Goal: Task Accomplishment & Management: Complete application form

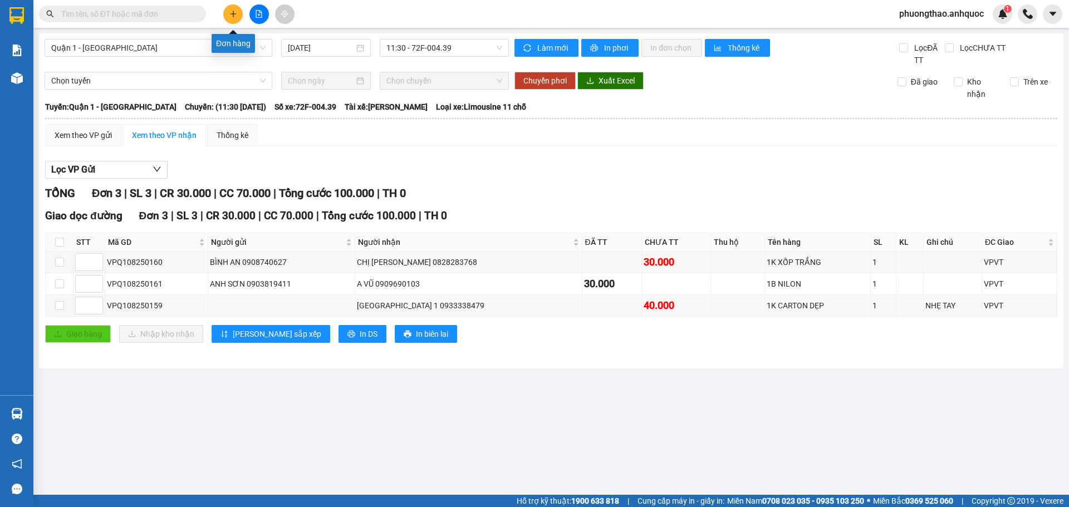
click at [233, 11] on icon "plus" at bounding box center [233, 14] width 8 height 8
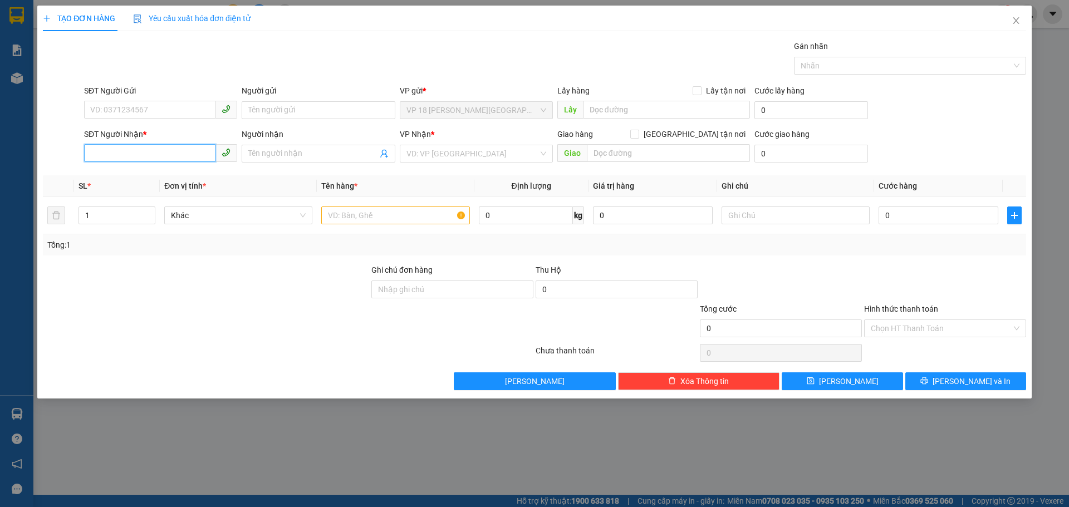
click at [194, 149] on input "SĐT Người Nhận *" at bounding box center [149, 153] width 131 height 18
type input "0865426670"
click at [292, 155] on input "Người nhận" at bounding box center [312, 154] width 129 height 12
type input "NHƯ NGỌC"
click at [345, 134] on div "Người nhận" at bounding box center [318, 134] width 153 height 12
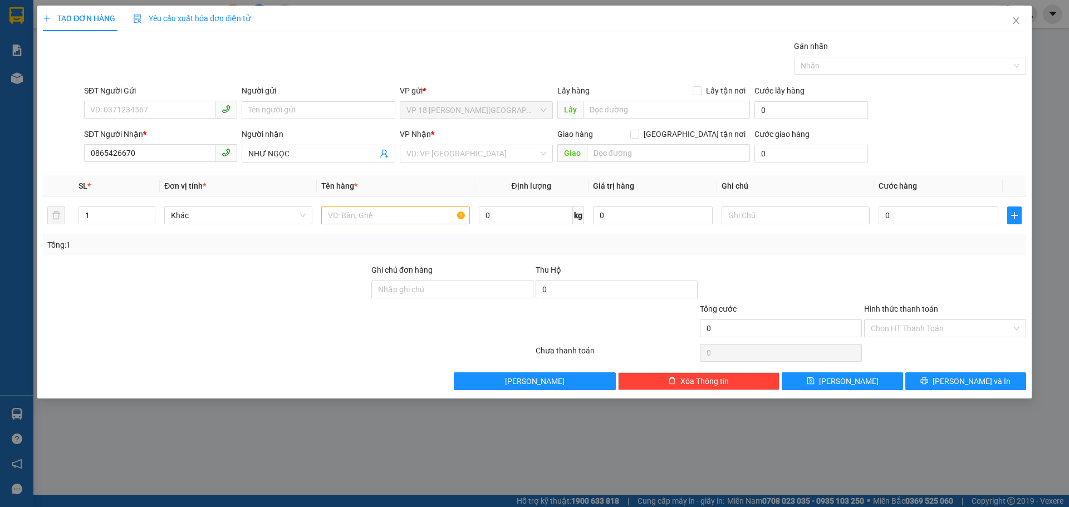
click at [345, 148] on input "NHƯ NGỌC" at bounding box center [312, 154] width 129 height 12
click at [444, 159] on input "search" at bounding box center [473, 153] width 132 height 17
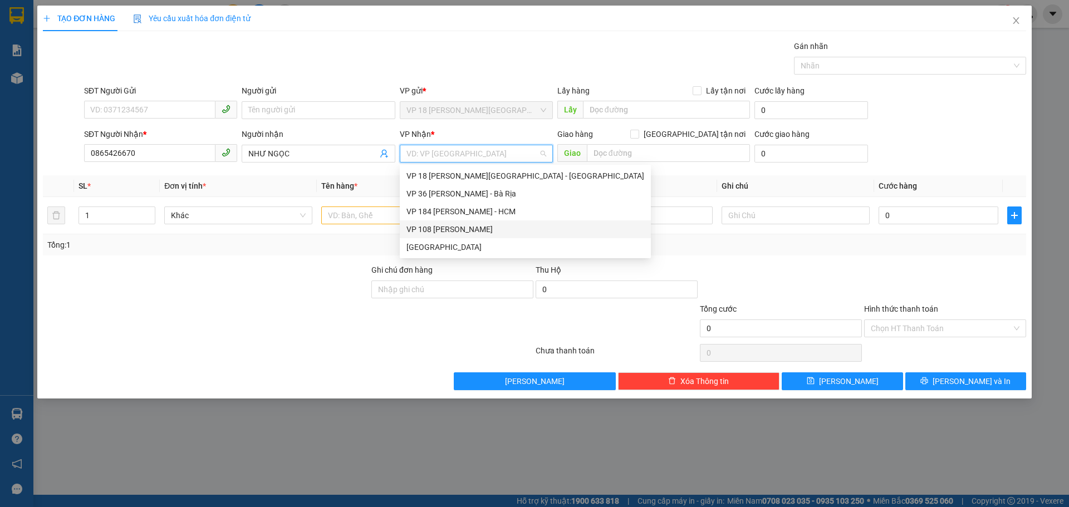
click at [445, 226] on div "VP 108 [PERSON_NAME]" at bounding box center [526, 229] width 238 height 12
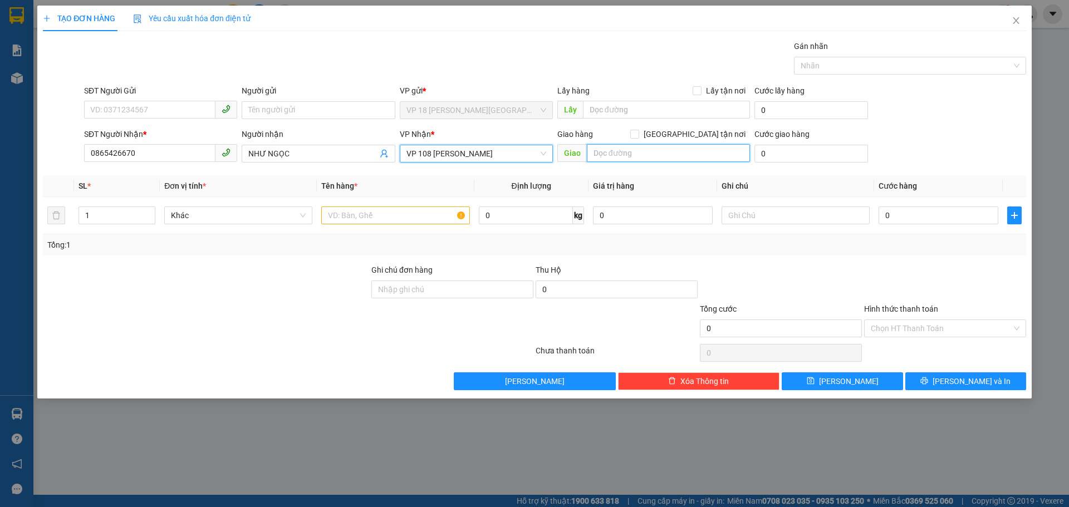
click at [637, 152] on input "text" at bounding box center [668, 153] width 163 height 18
click at [605, 153] on input "VTVT" at bounding box center [668, 153] width 163 height 18
type input "VPVT"
click at [347, 219] on input "text" at bounding box center [395, 216] width 148 height 18
click at [302, 325] on div at bounding box center [206, 322] width 329 height 39
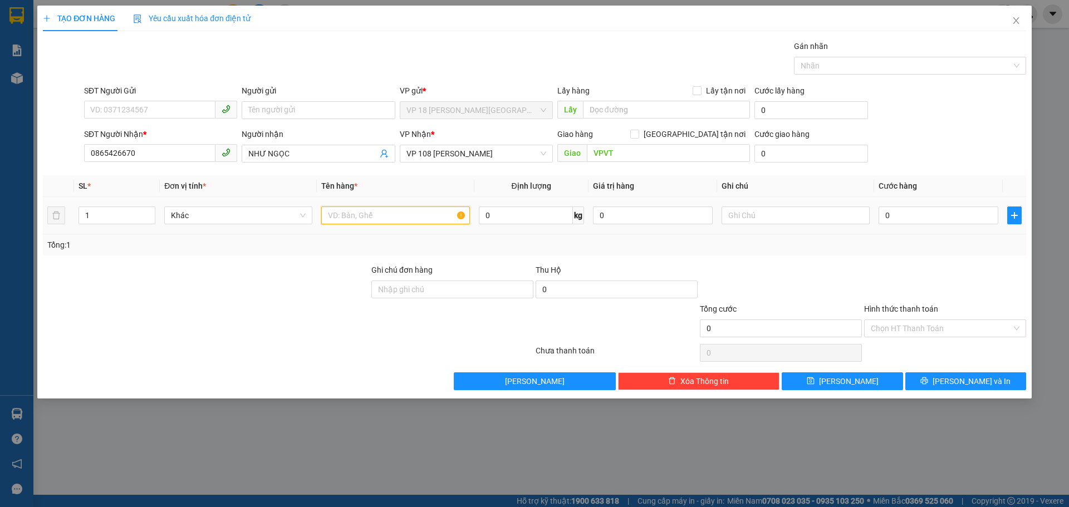
click at [397, 214] on input "text" at bounding box center [395, 216] width 148 height 18
click at [416, 358] on div at bounding box center [288, 353] width 493 height 22
click at [375, 366] on div "Transit Pickup Surcharge Ids Transit Deliver Surcharge Ids Transit Deliver Surc…" at bounding box center [535, 215] width 984 height 350
click at [397, 214] on input "1 TÚI" at bounding box center [395, 216] width 148 height 18
type input "1 TÚI XANH+ 1 BALO"
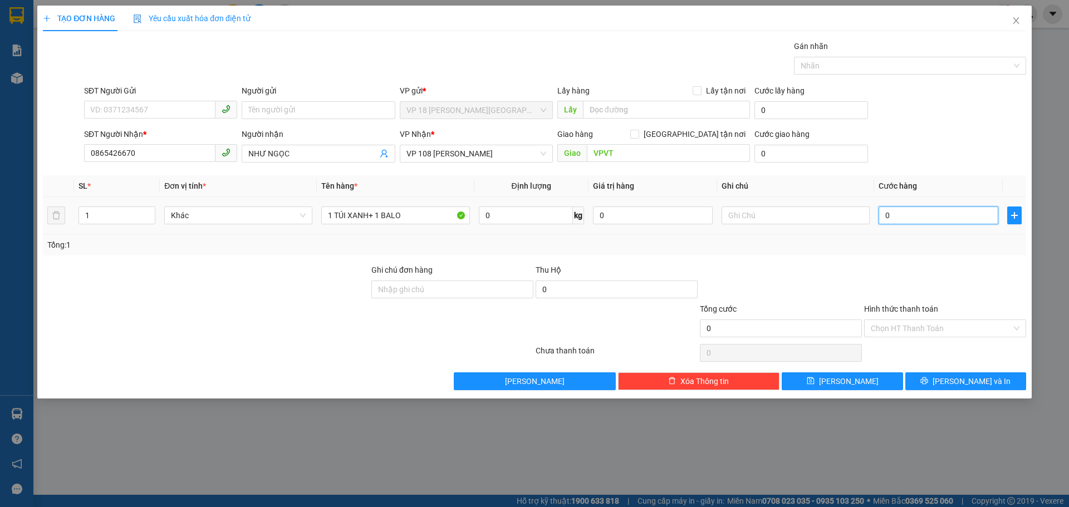
click at [901, 212] on input "0" at bounding box center [939, 216] width 120 height 18
type input "5"
type input "50"
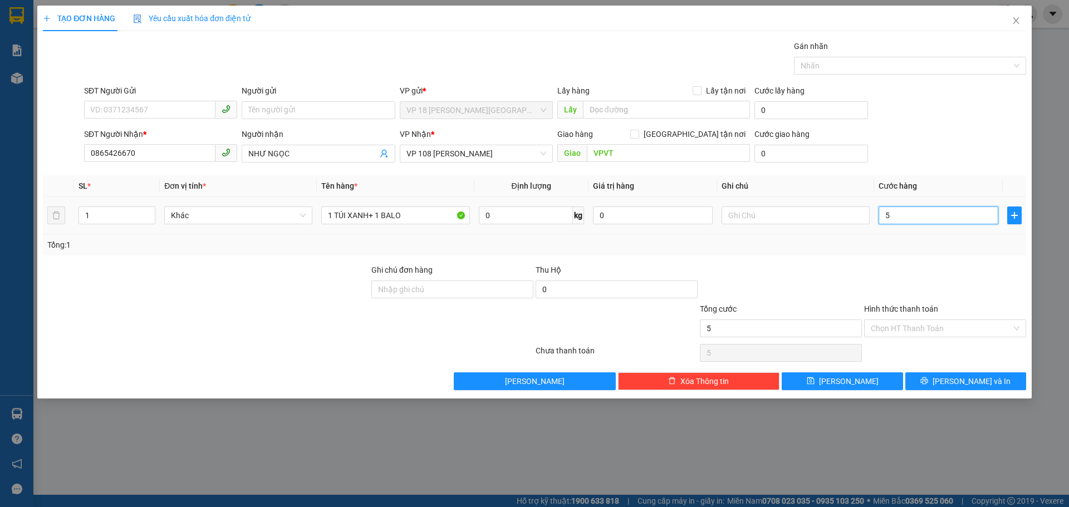
type input "50"
type input "500"
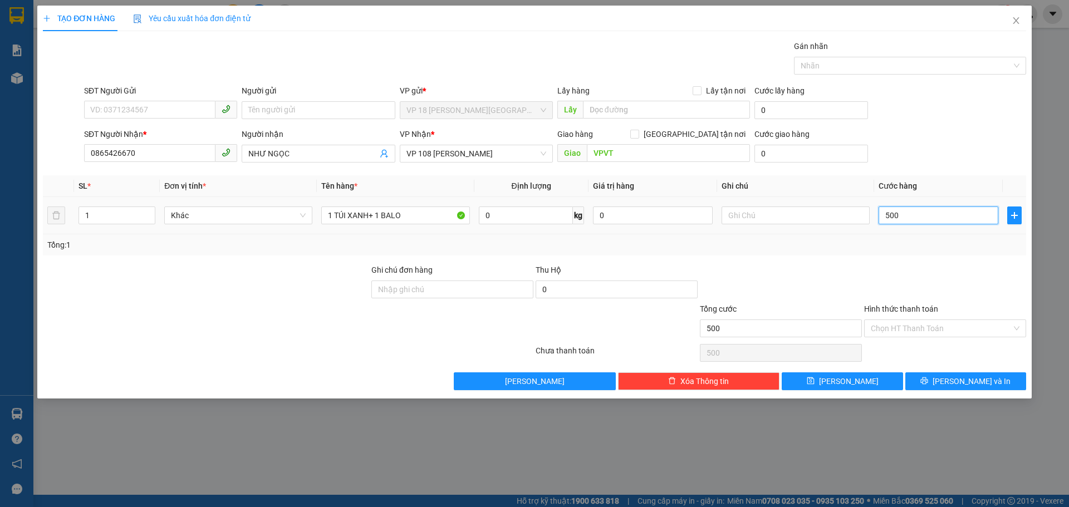
type input "5.000"
type input "50.000"
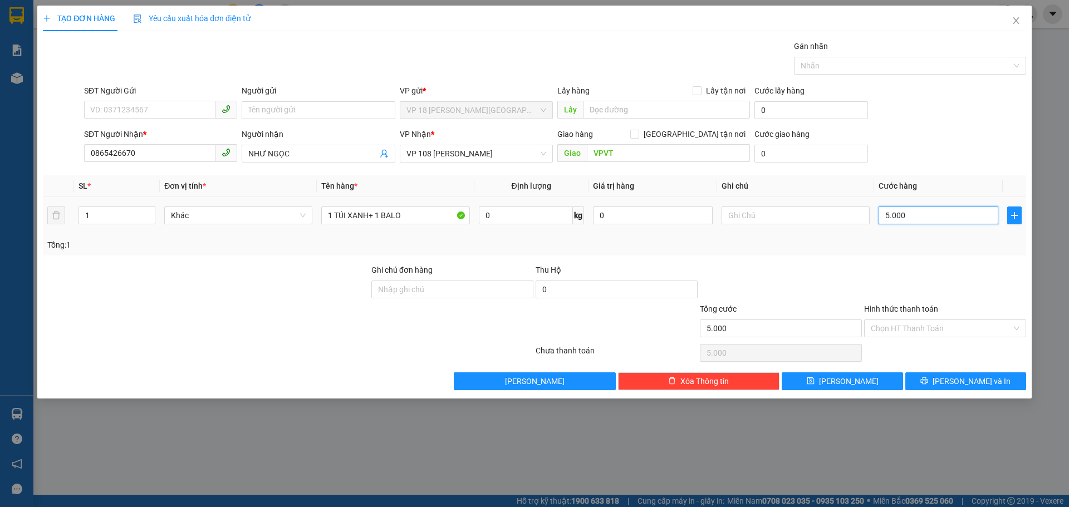
type input "50.000"
click at [887, 330] on input "Hình thức thanh toán" at bounding box center [941, 328] width 141 height 17
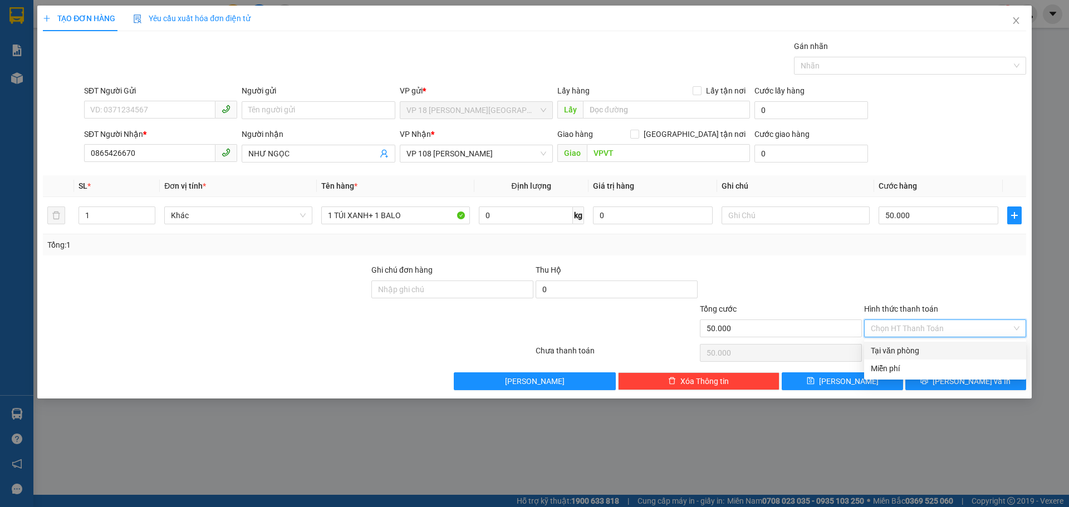
click at [892, 350] on div "Tại văn phòng" at bounding box center [945, 351] width 149 height 12
click at [892, 332] on span "Tại văn phòng" at bounding box center [945, 328] width 149 height 17
type input "50.000"
click at [866, 272] on div at bounding box center [945, 283] width 164 height 39
click at [1015, 25] on icon "close" at bounding box center [1016, 20] width 9 height 9
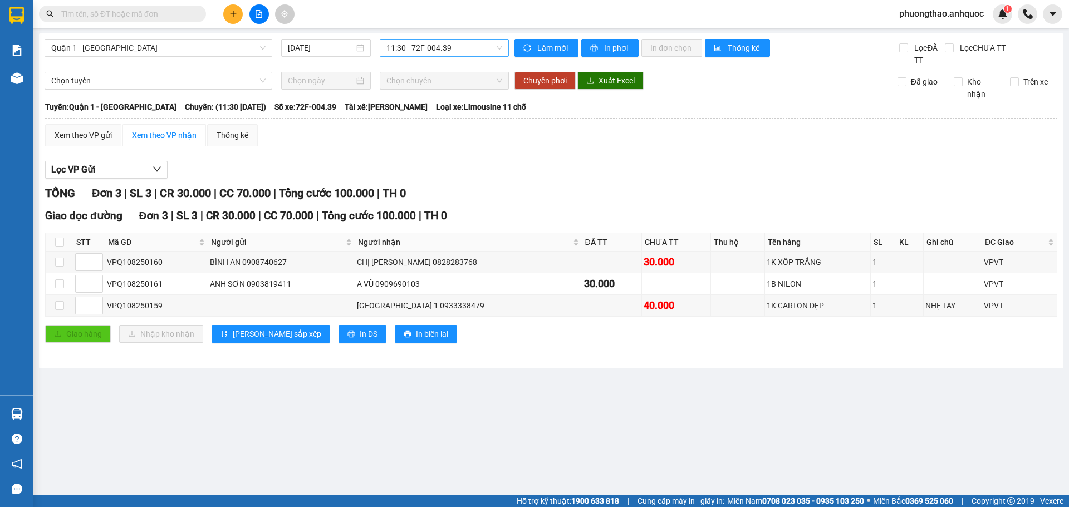
click at [411, 46] on span "11:30 - 72F-004.39" at bounding box center [445, 48] width 116 height 17
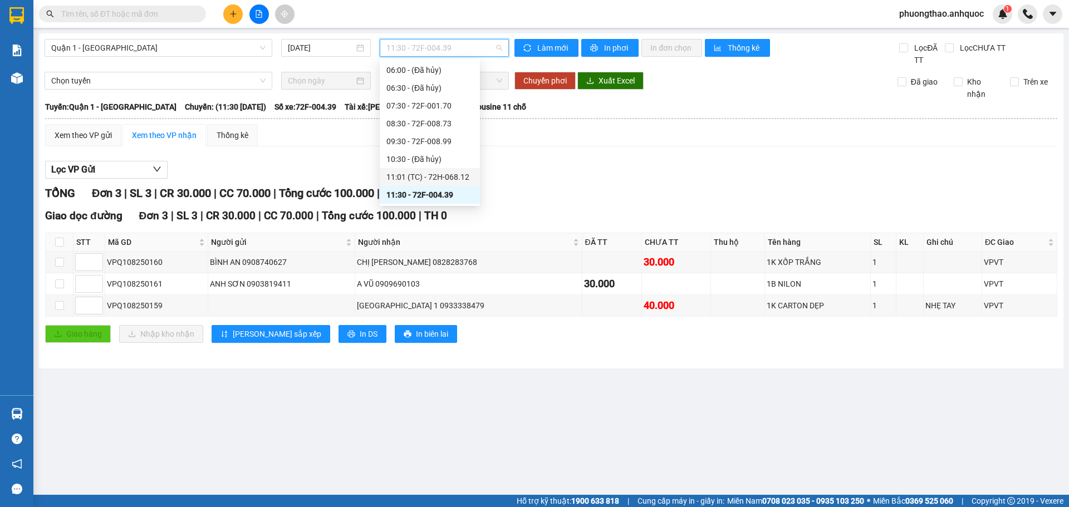
scroll to position [91, 0]
click at [435, 153] on div "12:30 - 72H-068.06" at bounding box center [430, 157] width 87 height 12
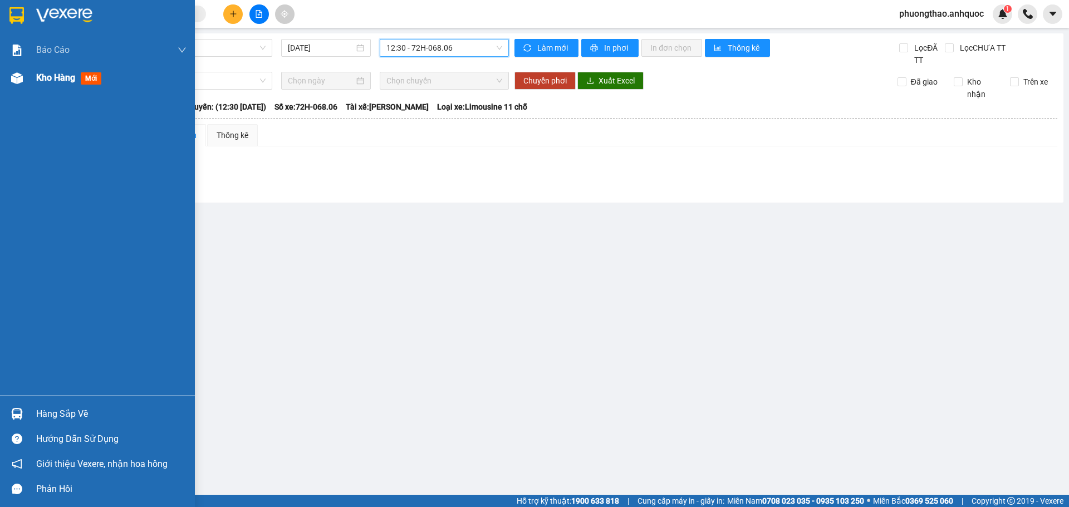
click at [46, 71] on div "Kho hàng mới" at bounding box center [71, 78] width 70 height 14
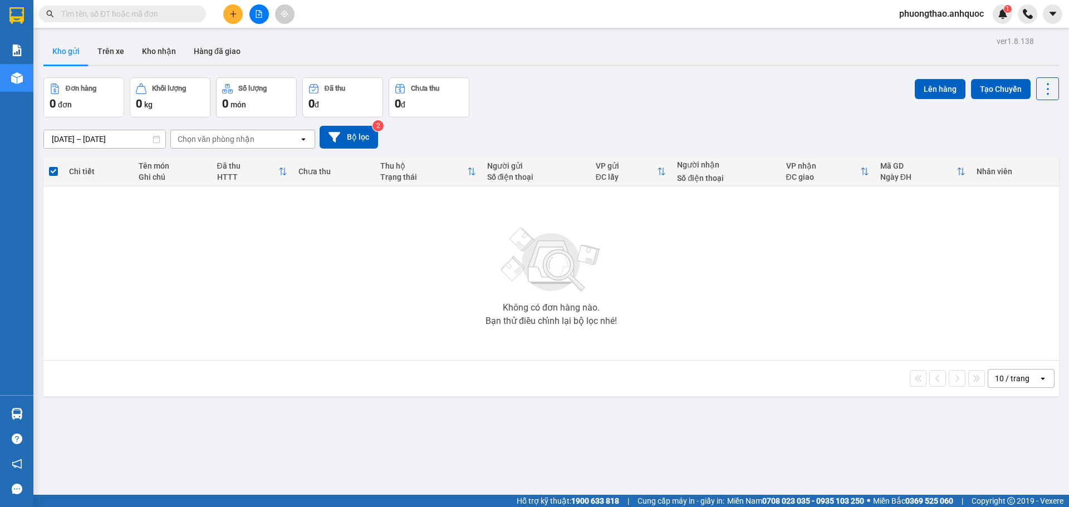
click at [223, 218] on div "Không có đơn hàng nào. Bạn thử điều chỉnh lại bộ lọc nhé!" at bounding box center [551, 273] width 1005 height 167
click at [158, 51] on button "Kho nhận" at bounding box center [159, 51] width 52 height 27
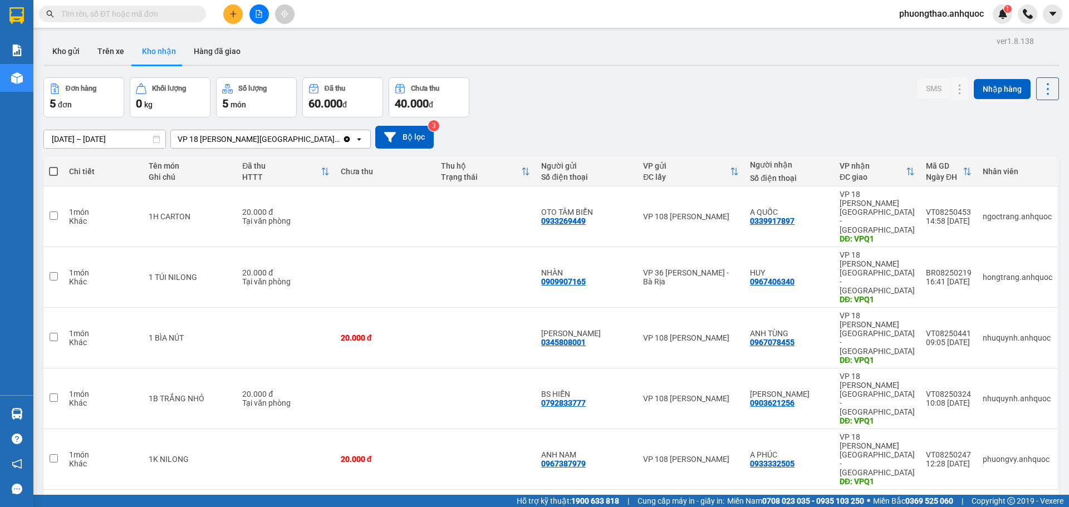
click at [393, 416] on div "ver 1.8.138 Kho gửi Trên xe Kho nhận Hàng đã giao Đơn hàng 5 đơn Khối lượng 0 k…" at bounding box center [551, 286] width 1025 height 507
click at [259, 18] on button at bounding box center [259, 13] width 19 height 19
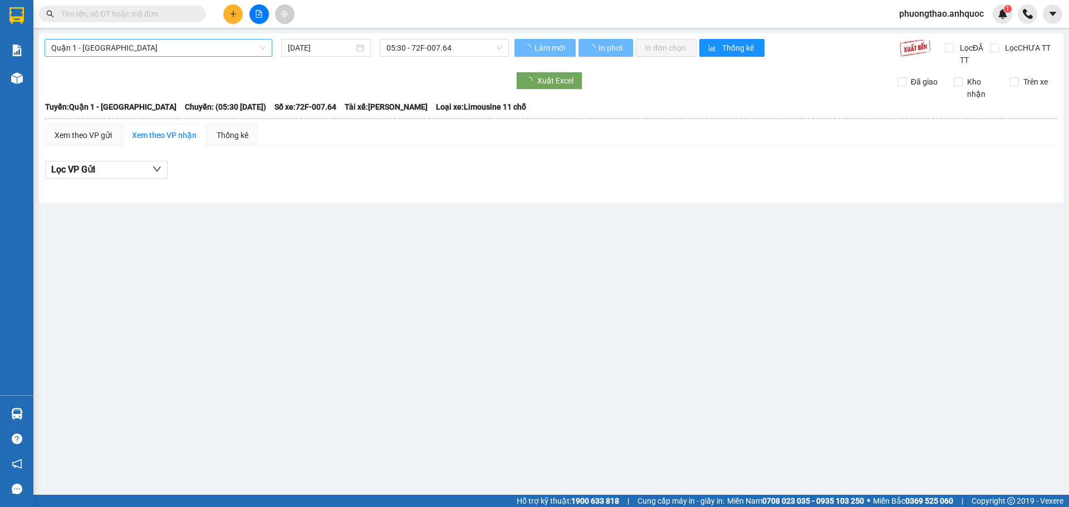
click at [148, 45] on span "Quận 1 - [GEOGRAPHIC_DATA]" at bounding box center [158, 48] width 214 height 17
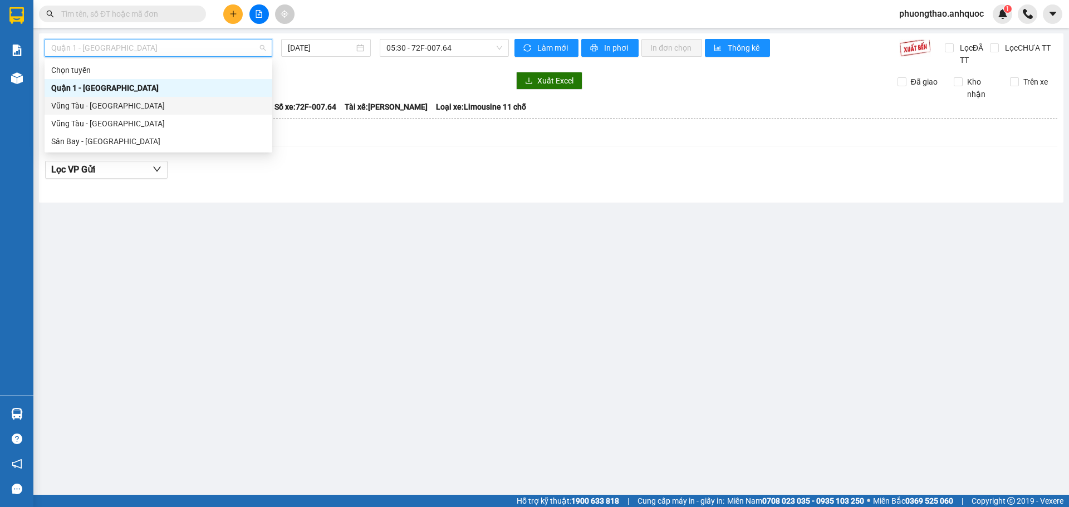
click at [136, 102] on div "Vũng Tàu - [GEOGRAPHIC_DATA]" at bounding box center [158, 106] width 214 height 12
type input "[DATE]"
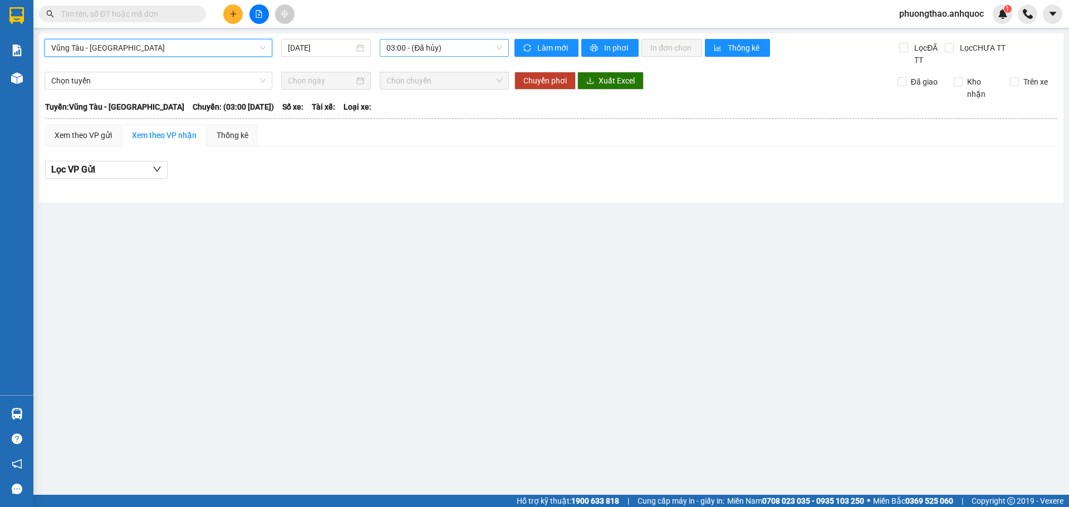
click at [420, 52] on span "03:00 - (Đã hủy)" at bounding box center [445, 48] width 116 height 17
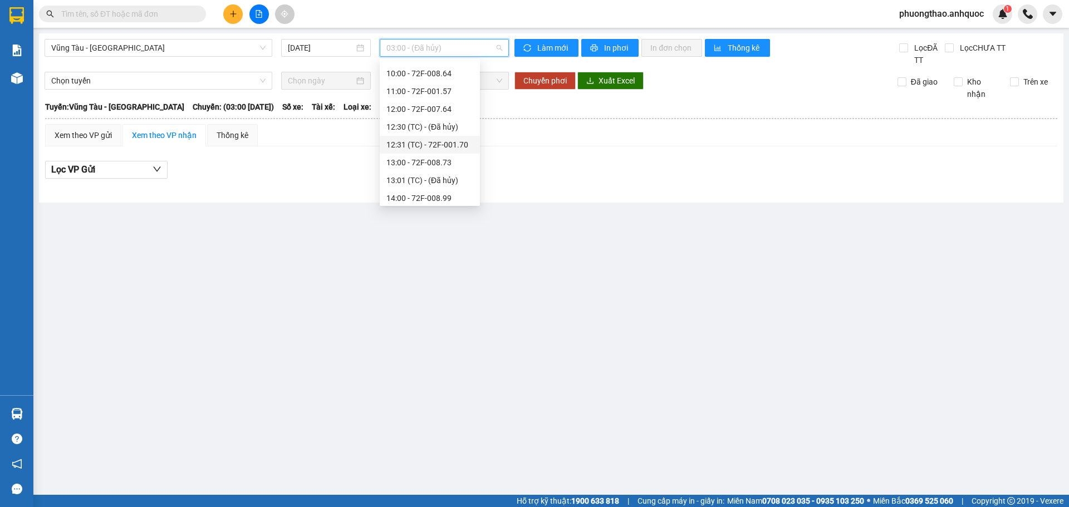
scroll to position [111, 0]
click at [412, 154] on div "11:00 - 72F-001.57" at bounding box center [430, 155] width 87 height 12
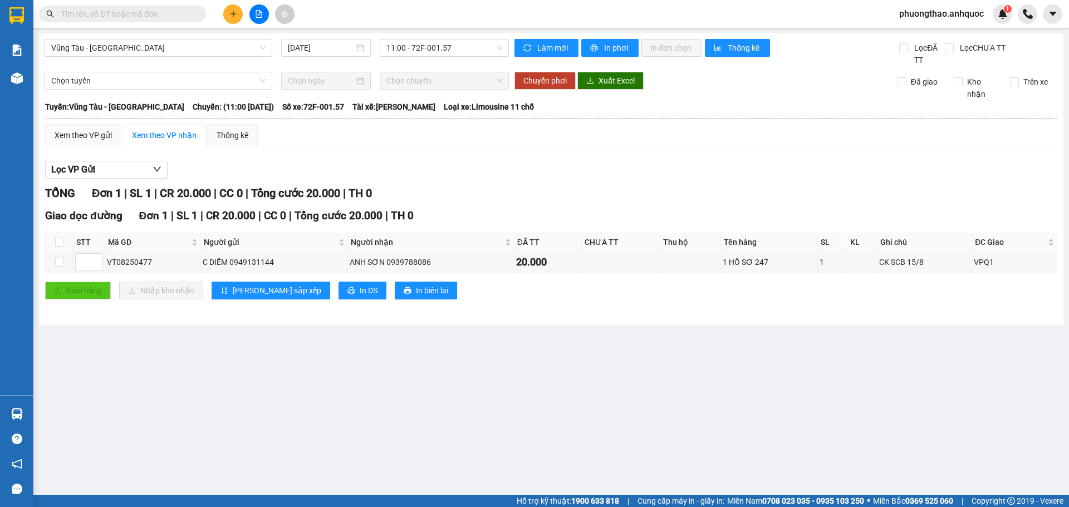
click at [368, 380] on main "[GEOGRAPHIC_DATA] - Quận 1 [DATE] 11:00 - 72F-001.57 Làm mới In phơi In đơn chọ…" at bounding box center [534, 247] width 1069 height 495
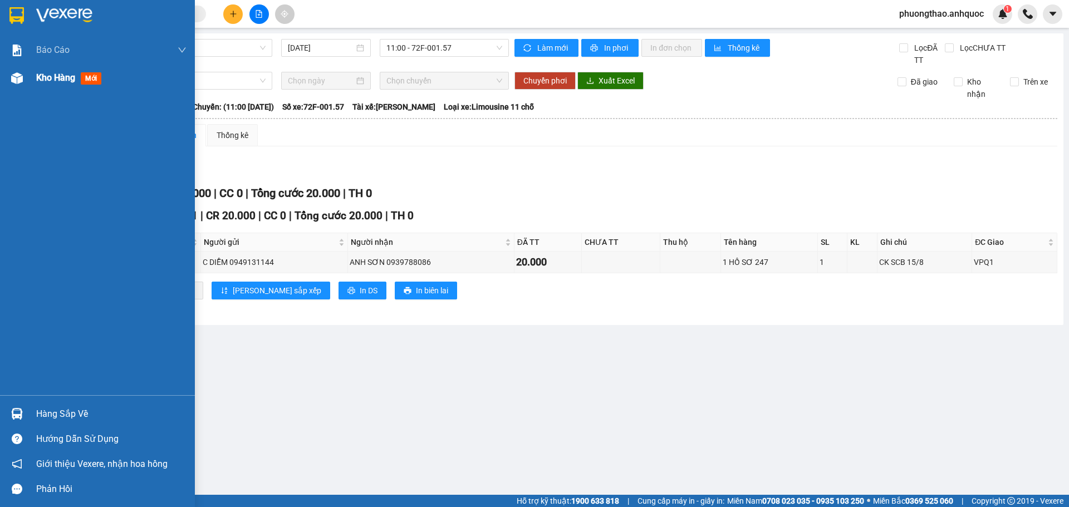
click at [64, 72] on span "Kho hàng" at bounding box center [55, 77] width 39 height 11
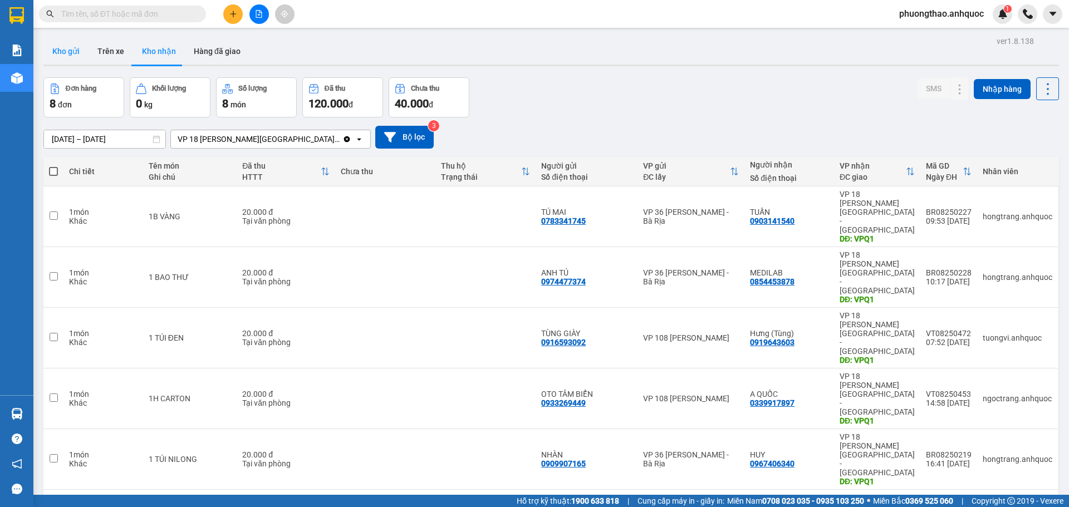
click at [77, 55] on button "Kho gửi" at bounding box center [65, 51] width 45 height 27
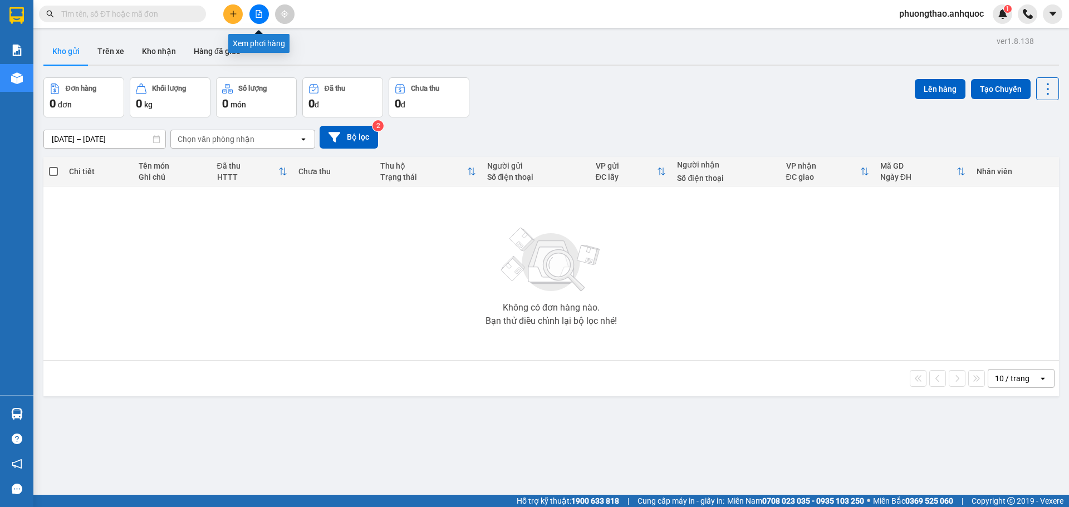
click at [255, 17] on button at bounding box center [259, 13] width 19 height 19
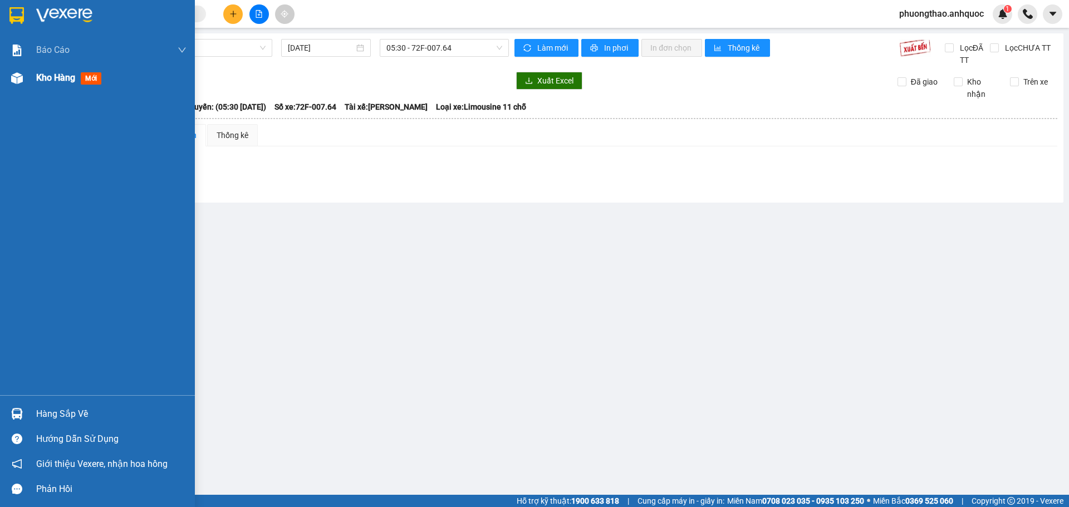
click at [4, 85] on div "Kho hàng mới" at bounding box center [97, 78] width 195 height 28
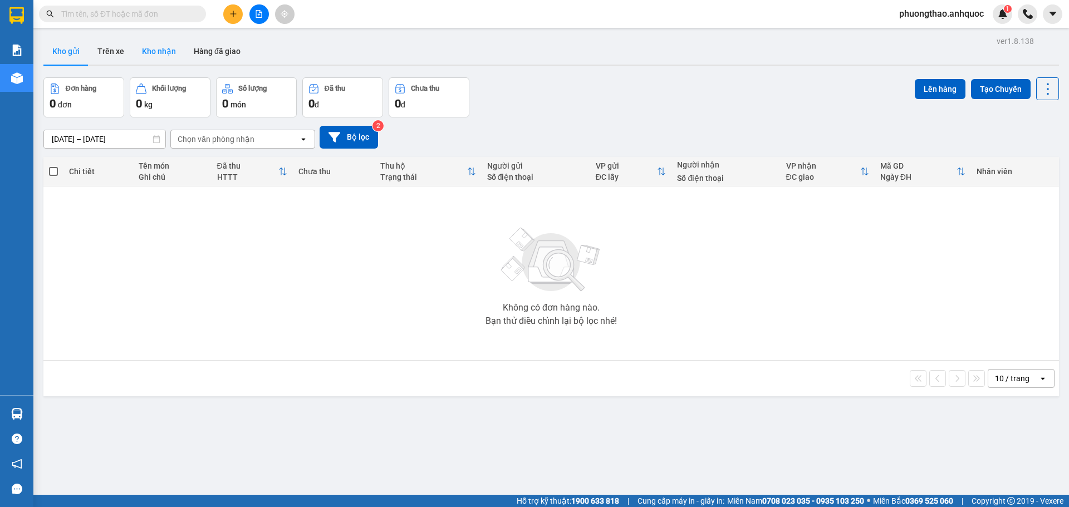
click at [173, 49] on button "Kho nhận" at bounding box center [159, 51] width 52 height 27
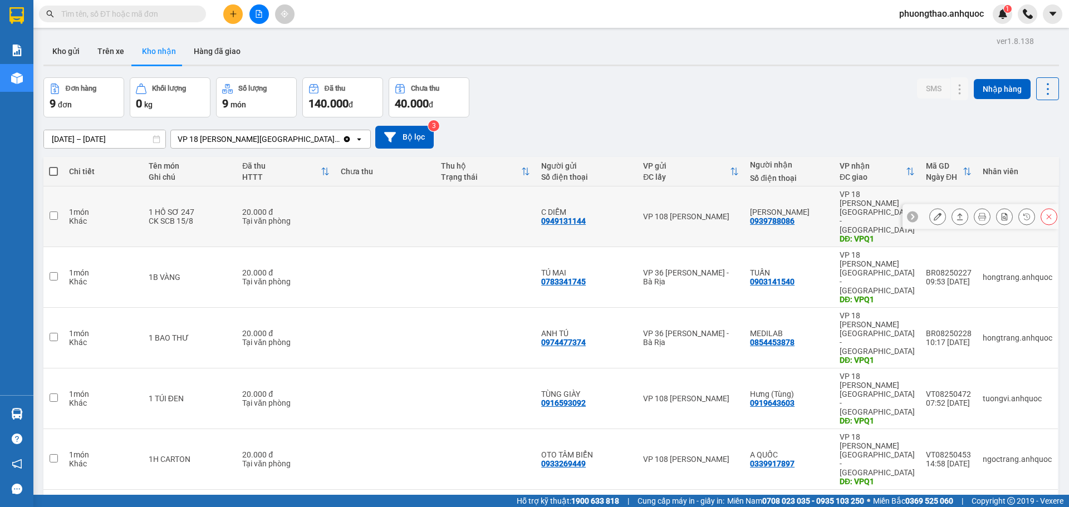
click at [934, 213] on icon at bounding box center [938, 217] width 8 height 8
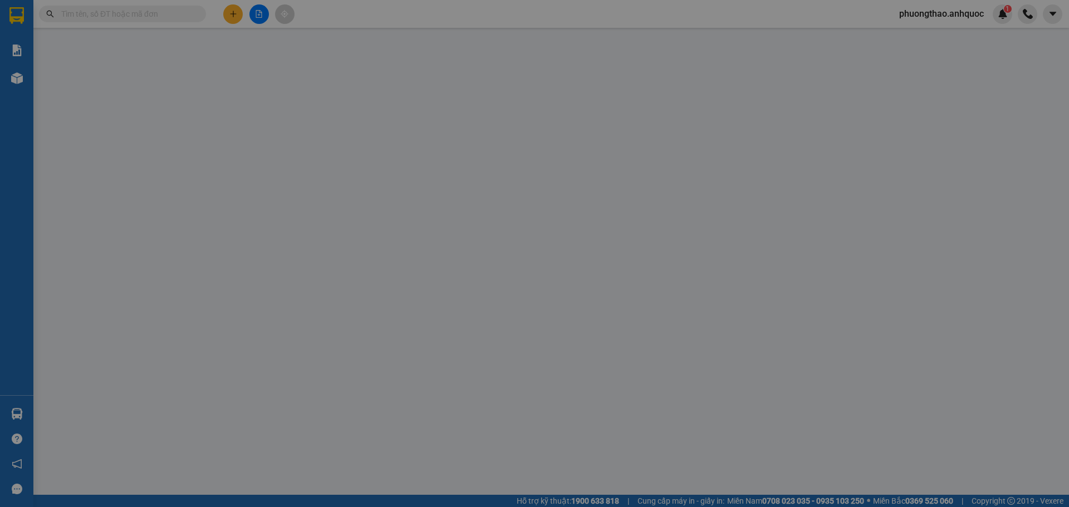
type input "0949131144"
type input "C DIỄM"
type input "0939788086"
type input "[PERSON_NAME]"
type input "VPQ1"
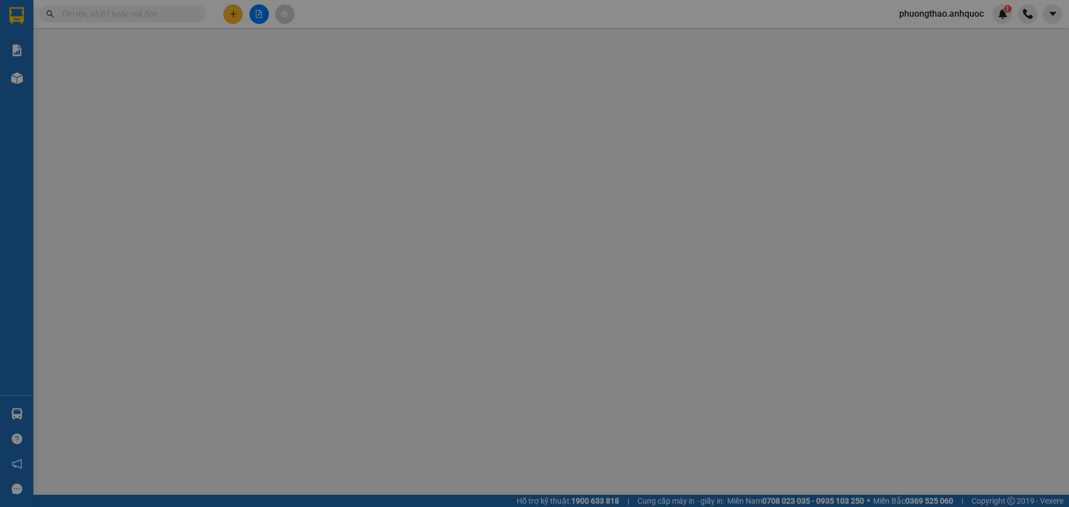
type input "20.000"
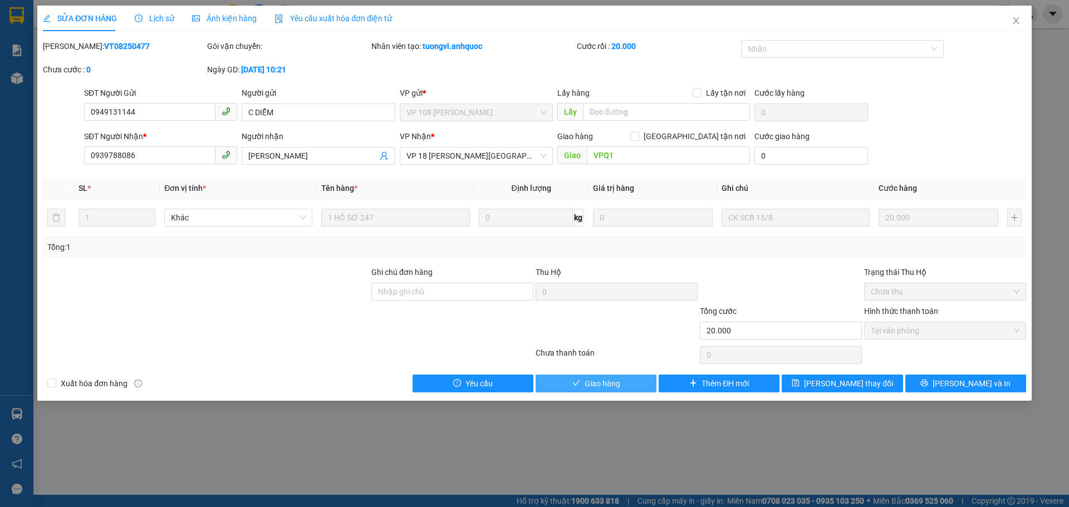
click at [589, 383] on span "Giao hàng" at bounding box center [603, 384] width 36 height 12
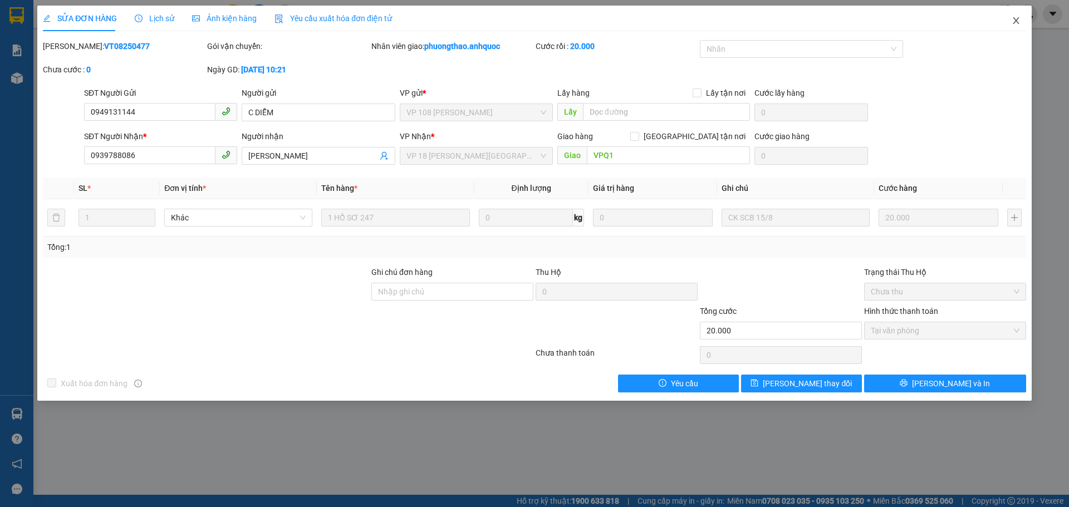
click at [1014, 22] on icon "close" at bounding box center [1016, 20] width 9 height 9
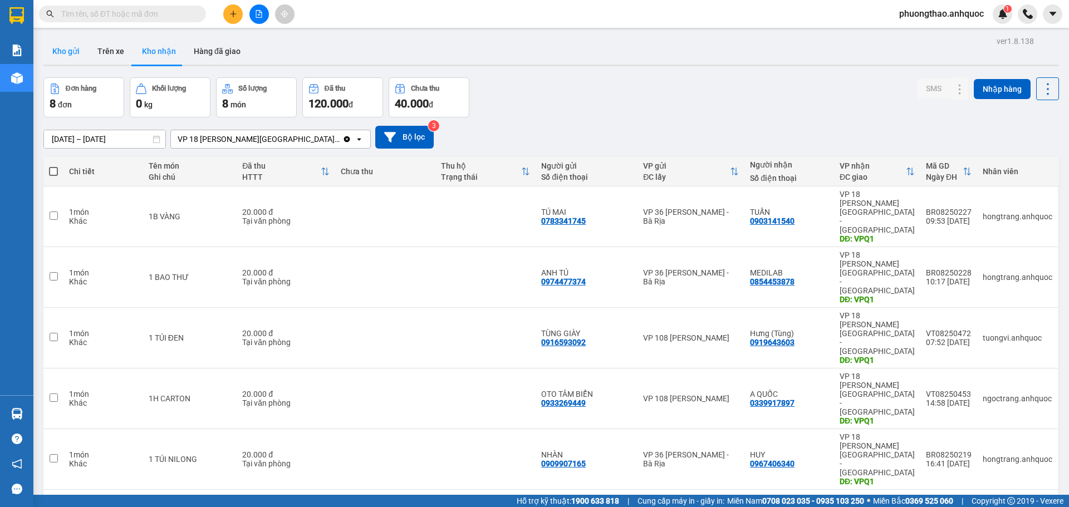
click at [68, 52] on button "Kho gửi" at bounding box center [65, 51] width 45 height 27
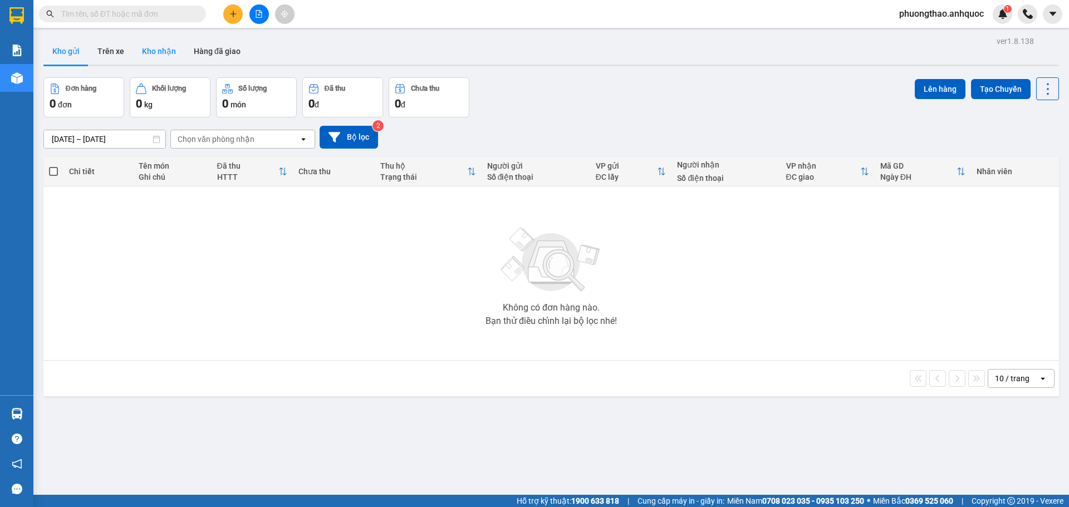
click at [143, 55] on button "Kho nhận" at bounding box center [159, 51] width 52 height 27
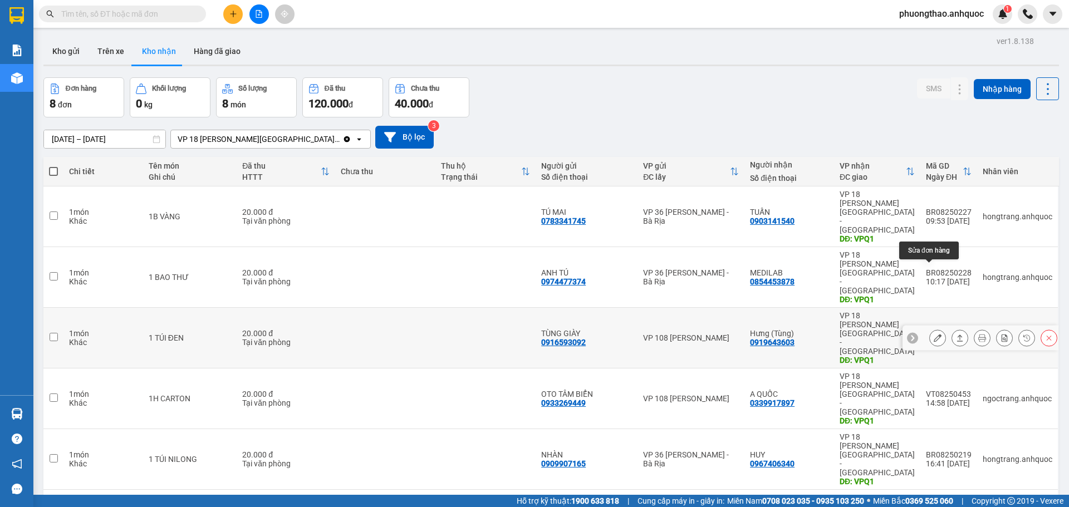
click at [934, 334] on icon at bounding box center [938, 338] width 8 height 8
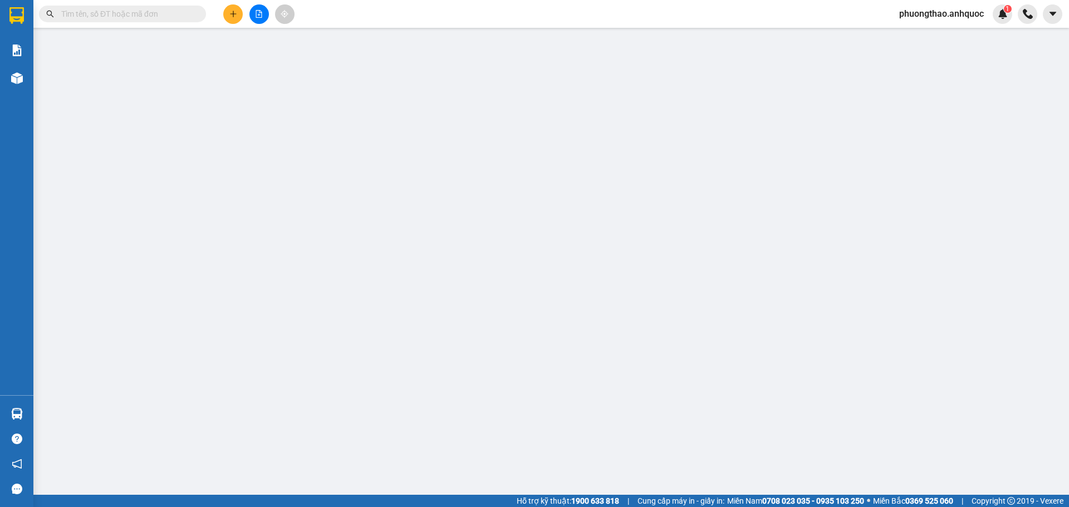
type input "0916593092"
type input "TÙNG GIÀY"
type input "0919643603"
type input "Hưng (Tùng)"
type input "VPQ1"
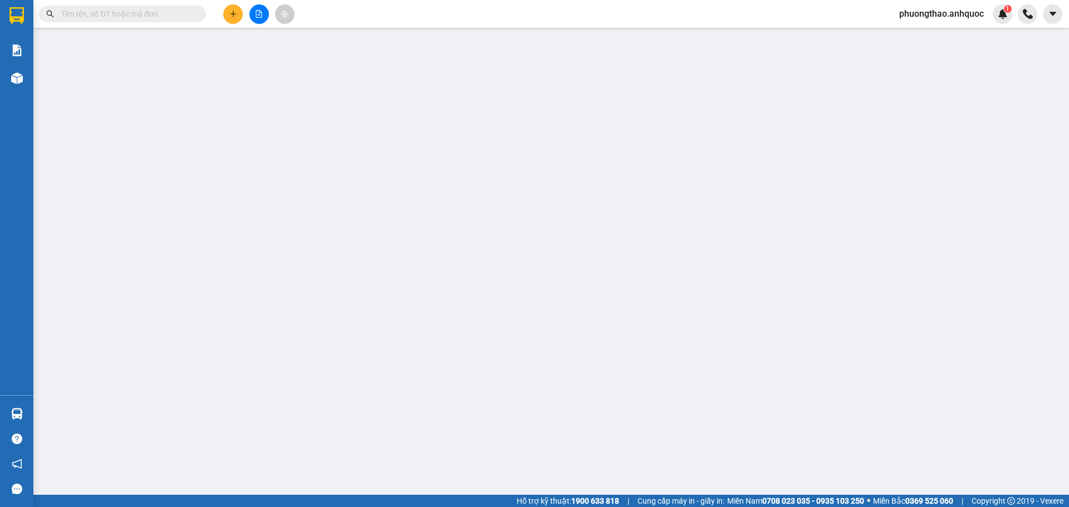
type input "20.000"
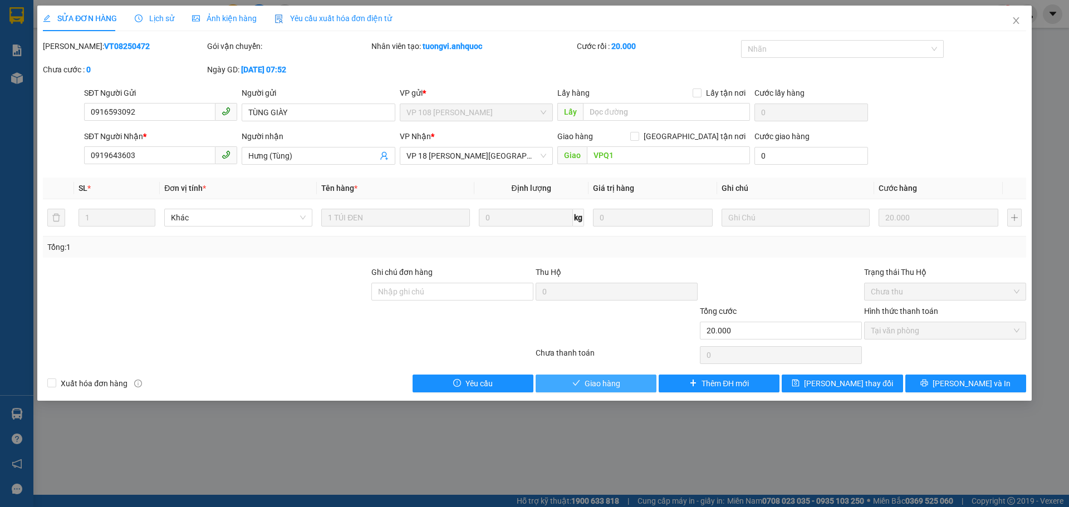
click at [585, 381] on span "Giao hàng" at bounding box center [603, 384] width 36 height 12
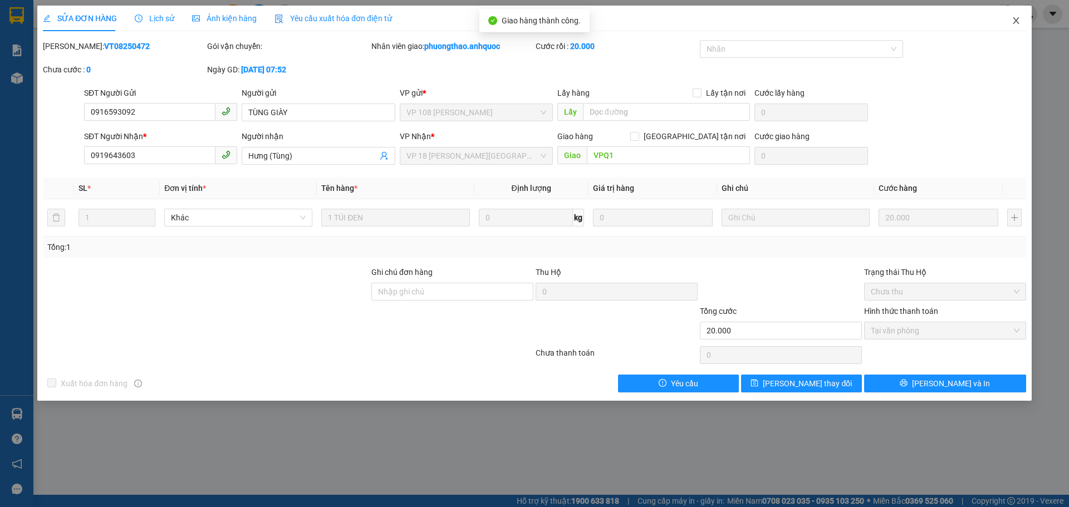
click at [1017, 25] on icon "close" at bounding box center [1016, 20] width 9 height 9
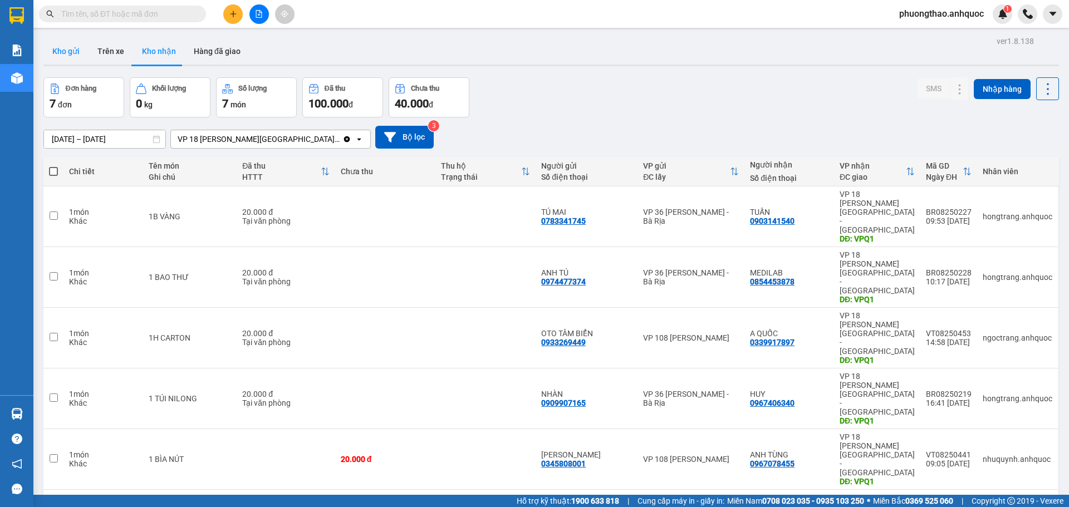
click at [77, 48] on button "Kho gửi" at bounding box center [65, 51] width 45 height 27
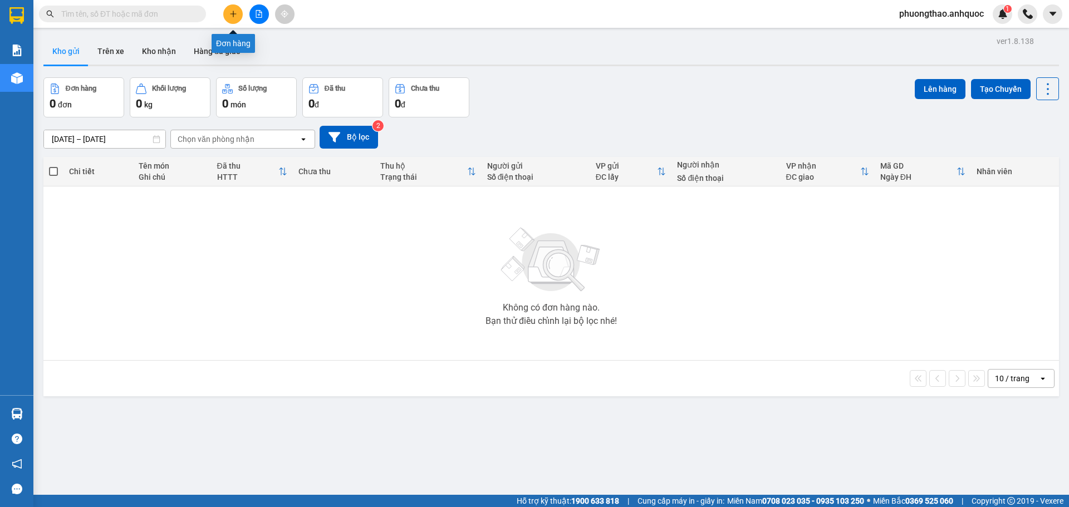
click at [237, 18] on button at bounding box center [232, 13] width 19 height 19
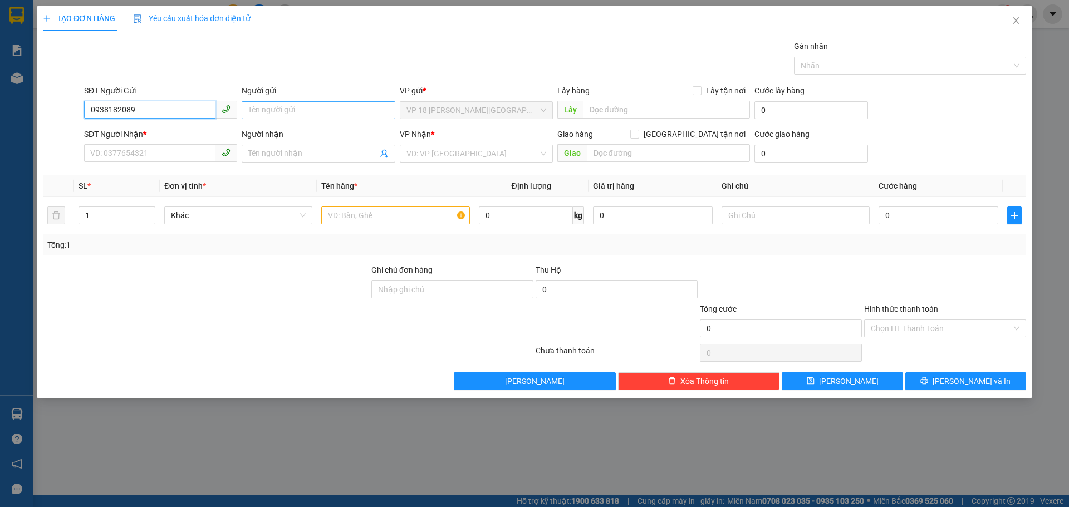
type input "0938182089"
click at [302, 107] on input "Người gửi" at bounding box center [318, 110] width 153 height 18
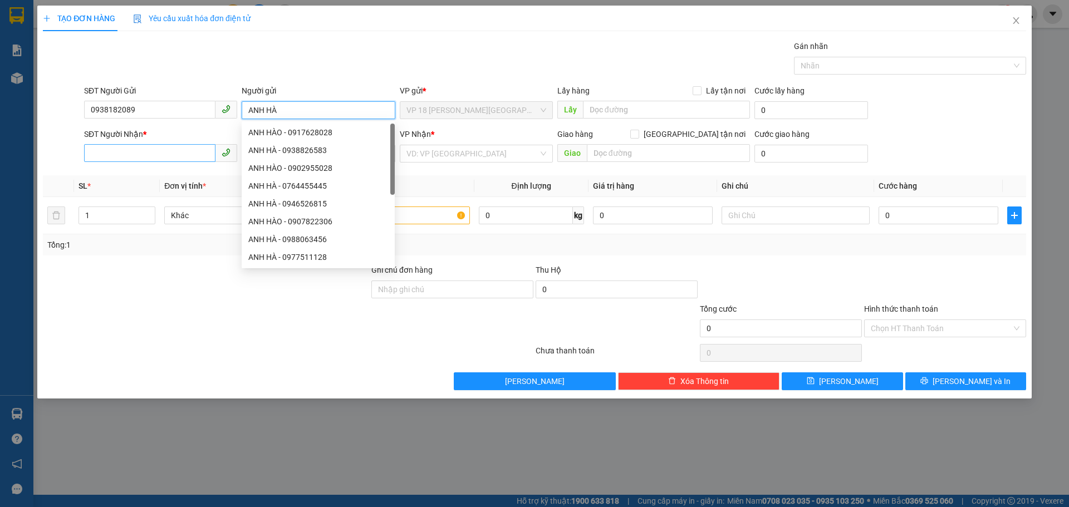
type input "ANH HÀ"
click at [125, 150] on input "SĐT Người Nhận *" at bounding box center [149, 153] width 131 height 18
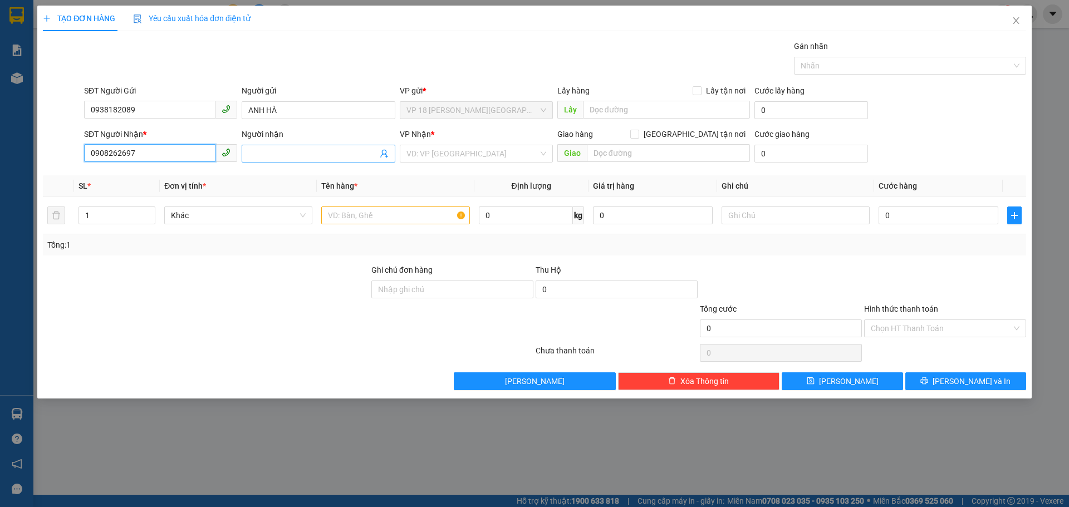
type input "0908262697"
click at [293, 151] on input "Người nhận" at bounding box center [312, 154] width 129 height 12
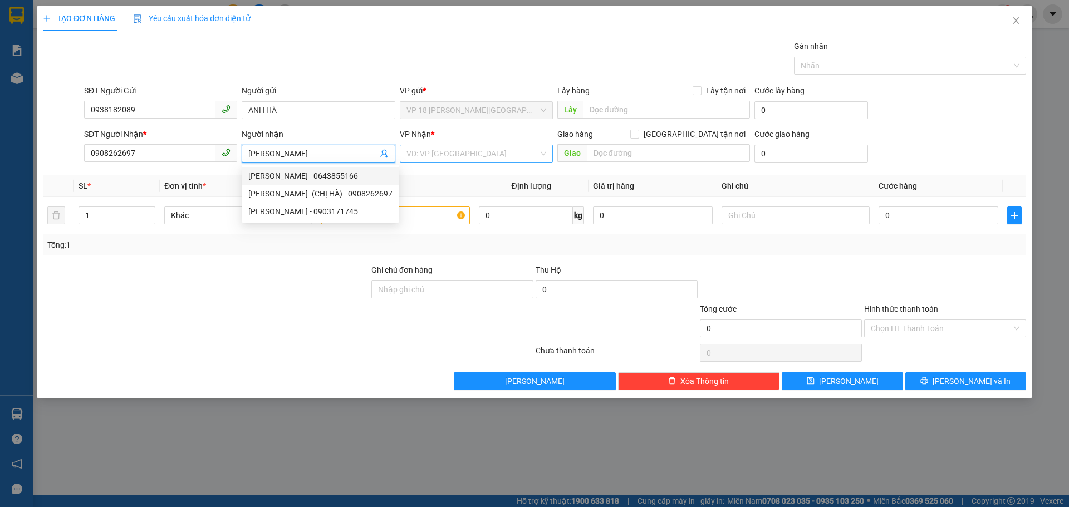
type input "[PERSON_NAME]"
click at [444, 151] on input "search" at bounding box center [473, 153] width 132 height 17
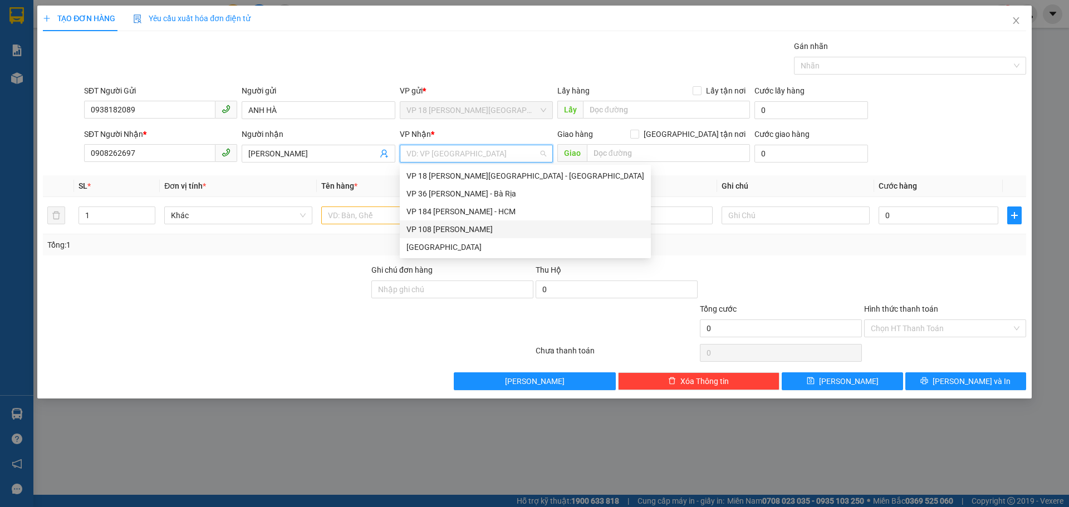
click at [485, 227] on div "VP 108 [PERSON_NAME]" at bounding box center [526, 229] width 238 height 12
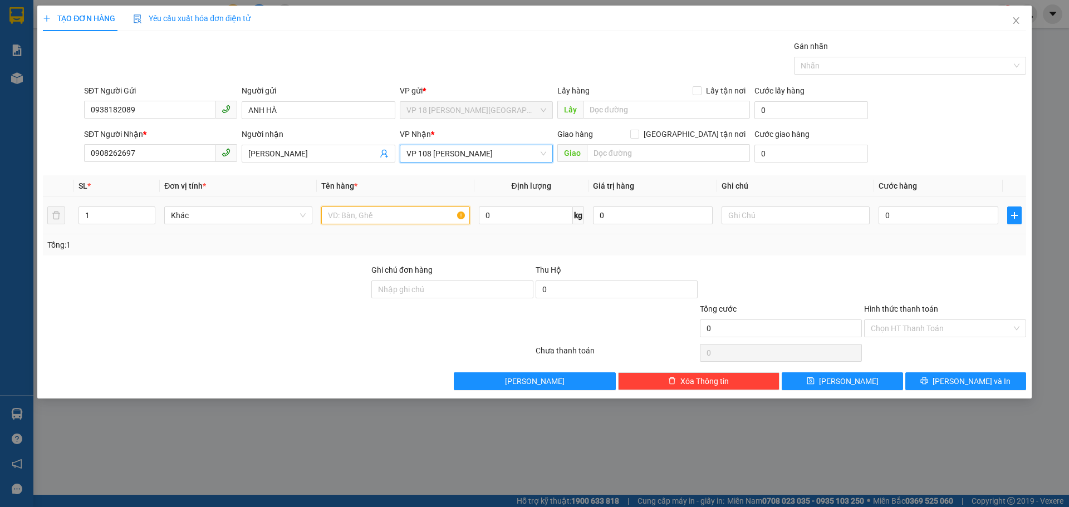
click at [378, 215] on input "text" at bounding box center [395, 216] width 148 height 18
type input "3K CARTON"
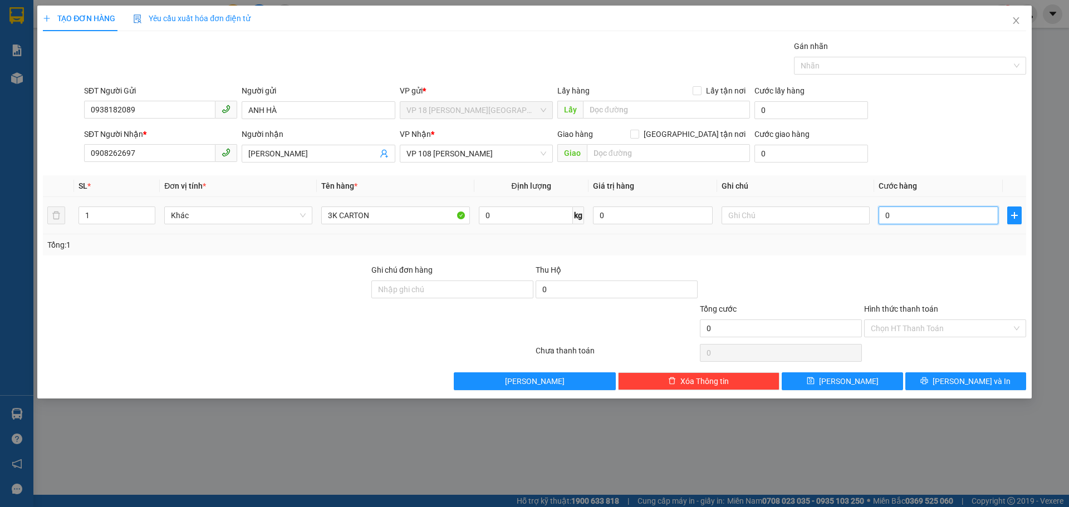
click at [911, 216] on input "0" at bounding box center [939, 216] width 120 height 18
type input "1"
type input "12"
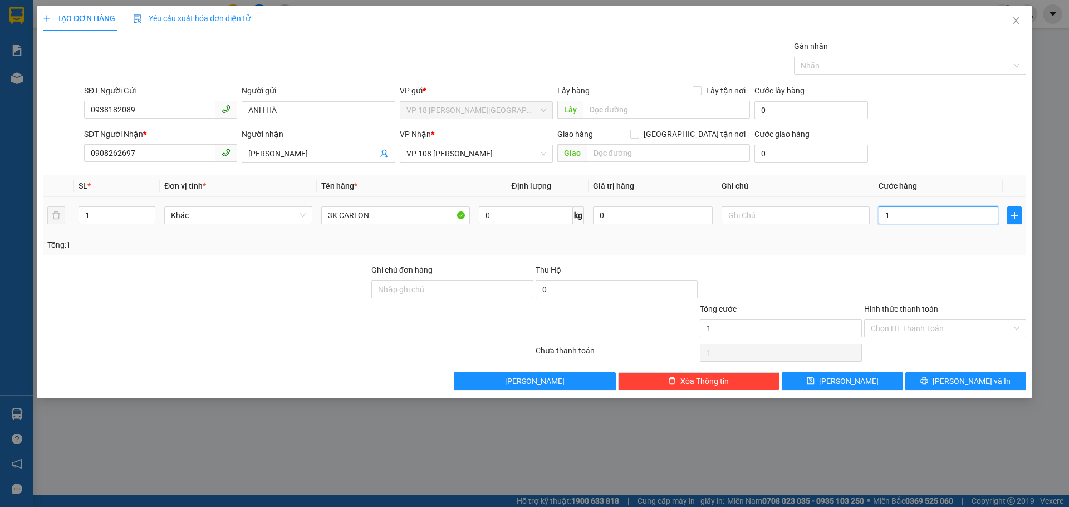
type input "12"
type input "120"
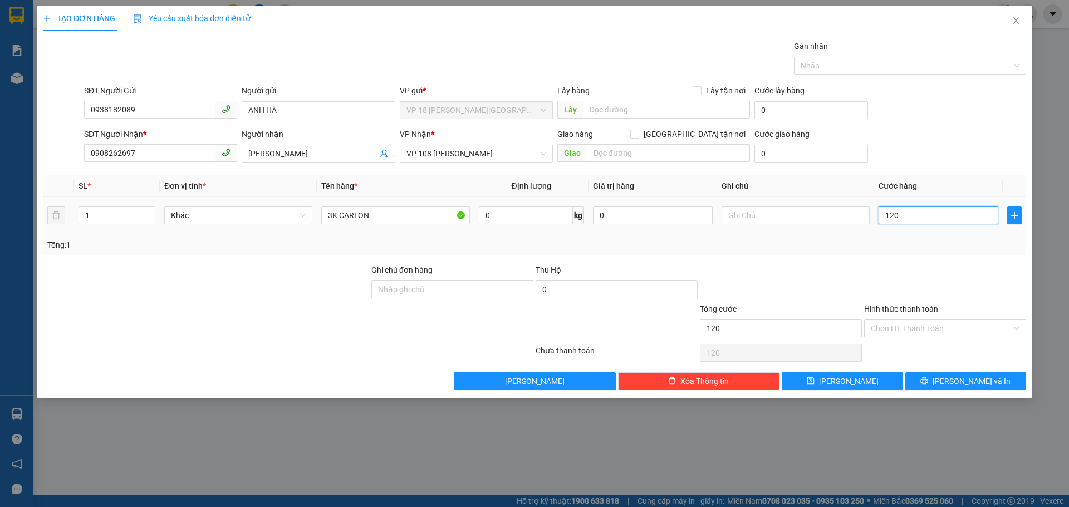
type input "1.200"
type input "12.000"
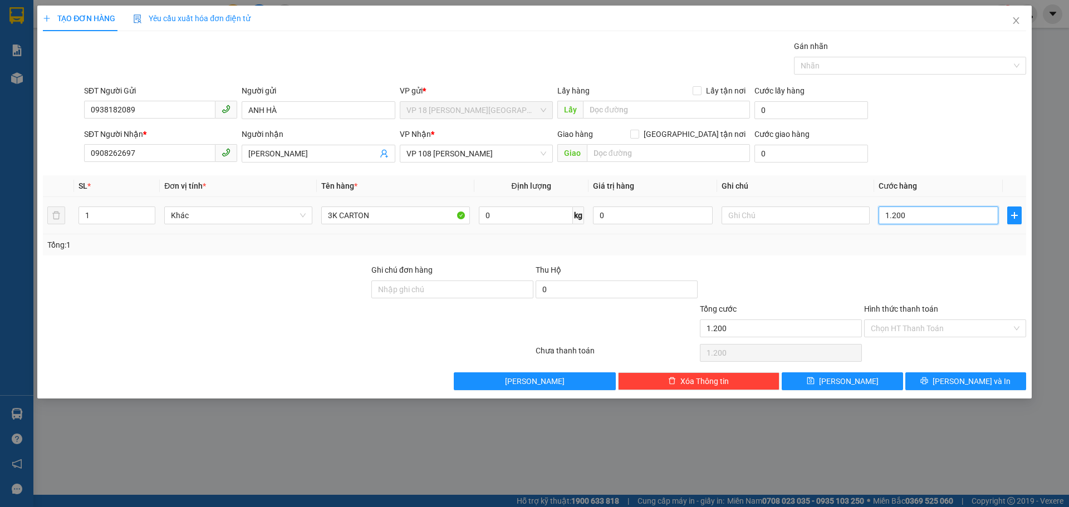
type input "12.000"
type input "120.000"
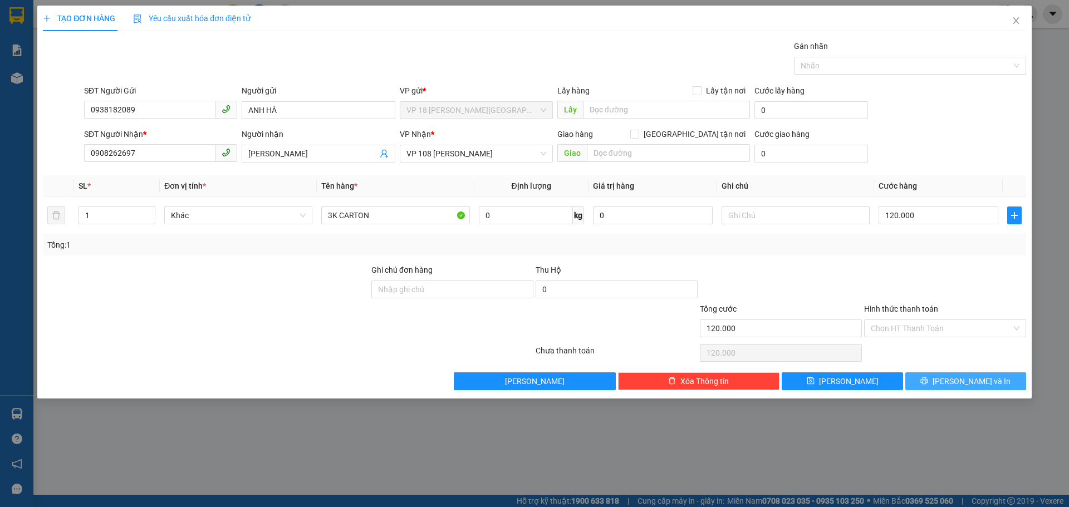
click at [942, 380] on button "[PERSON_NAME] và In" at bounding box center [966, 382] width 121 height 18
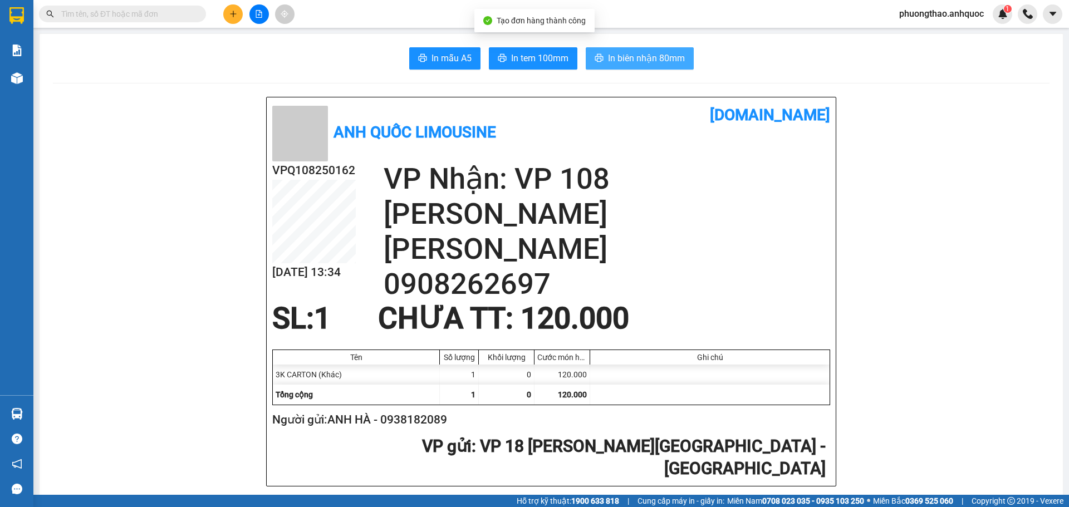
click at [619, 65] on button "In biên nhận 80mm" at bounding box center [640, 58] width 108 height 22
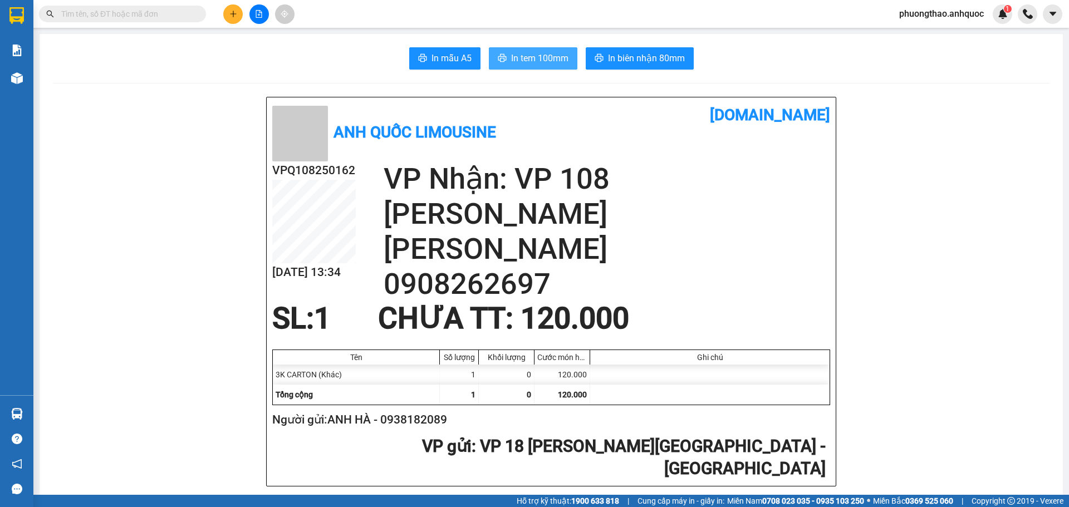
click at [536, 56] on span "In tem 100mm" at bounding box center [539, 58] width 57 height 14
click at [962, 18] on span "phuongthao.anhquoc" at bounding box center [942, 14] width 102 height 14
click at [940, 35] on span "Đăng xuất" at bounding box center [946, 34] width 81 height 12
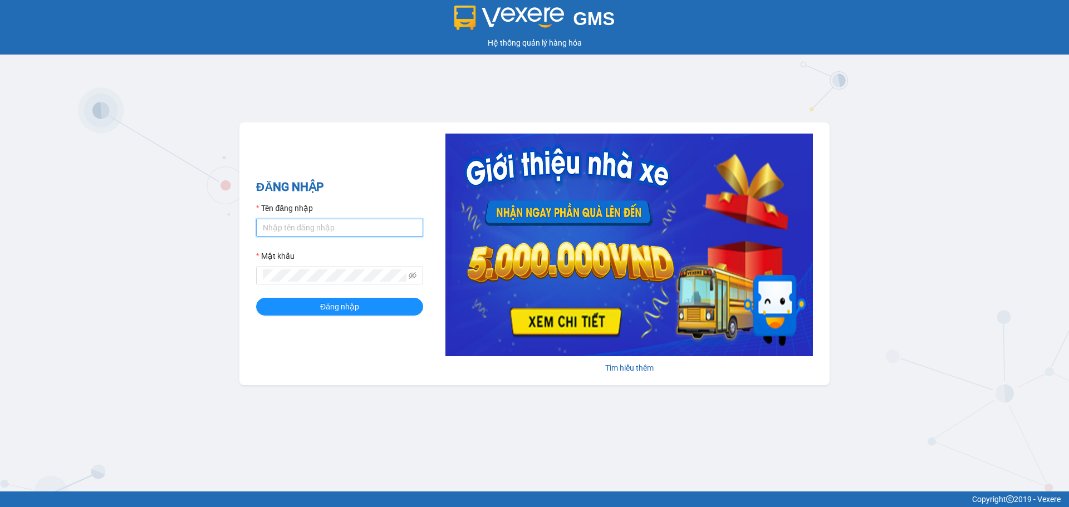
type input "phuongthao.anhquoc"
click at [391, 231] on input "phuongthao.anhquoc" at bounding box center [339, 228] width 167 height 18
type input "yenthanh.anhquoc"
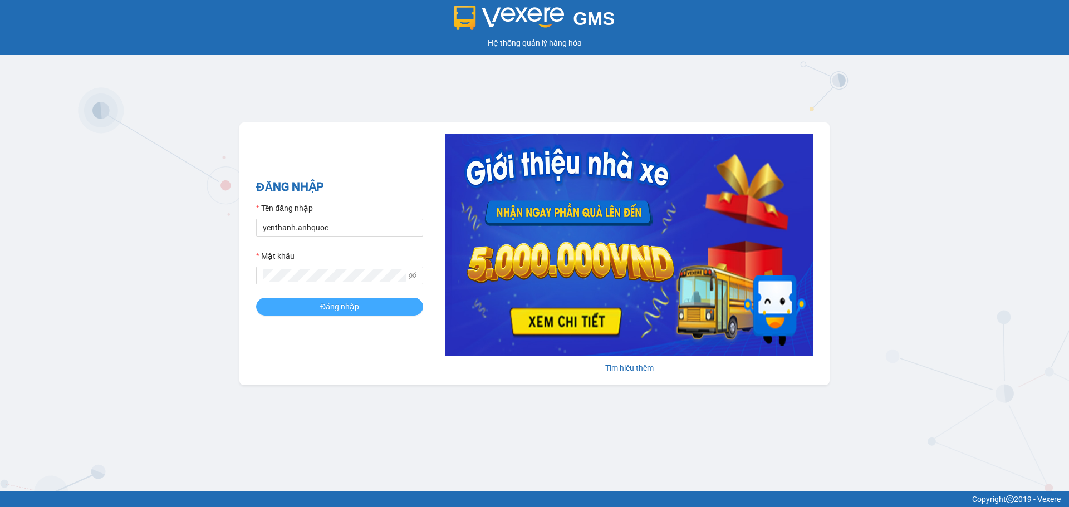
click at [354, 306] on span "Đăng nhập" at bounding box center [339, 307] width 39 height 12
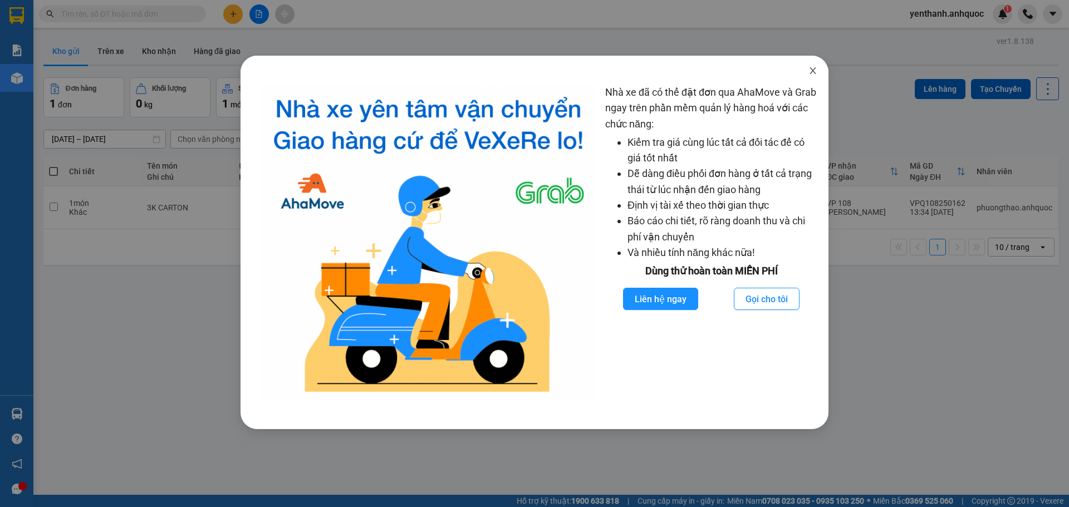
click at [811, 74] on icon "close" at bounding box center [813, 70] width 6 height 7
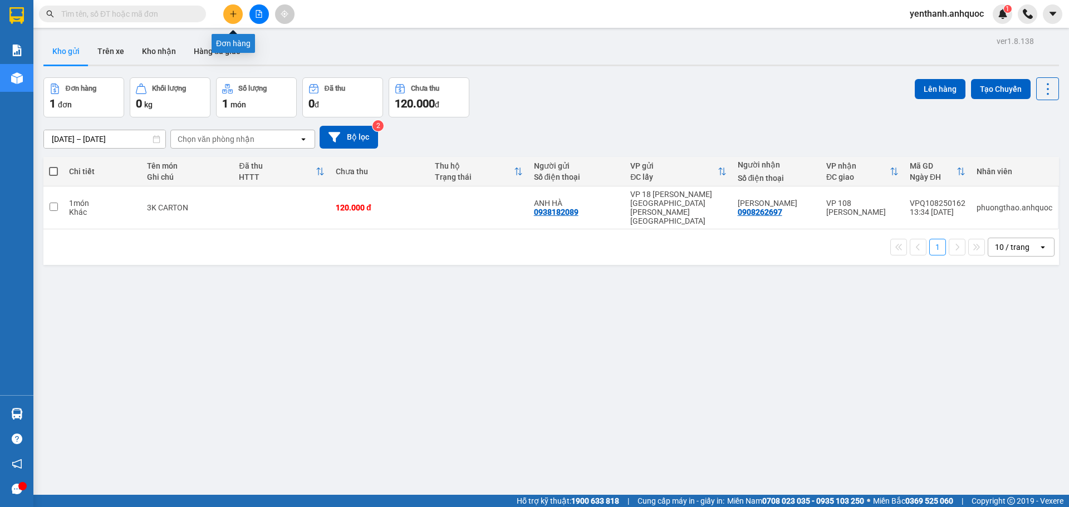
click at [235, 16] on icon "plus" at bounding box center [233, 14] width 8 height 8
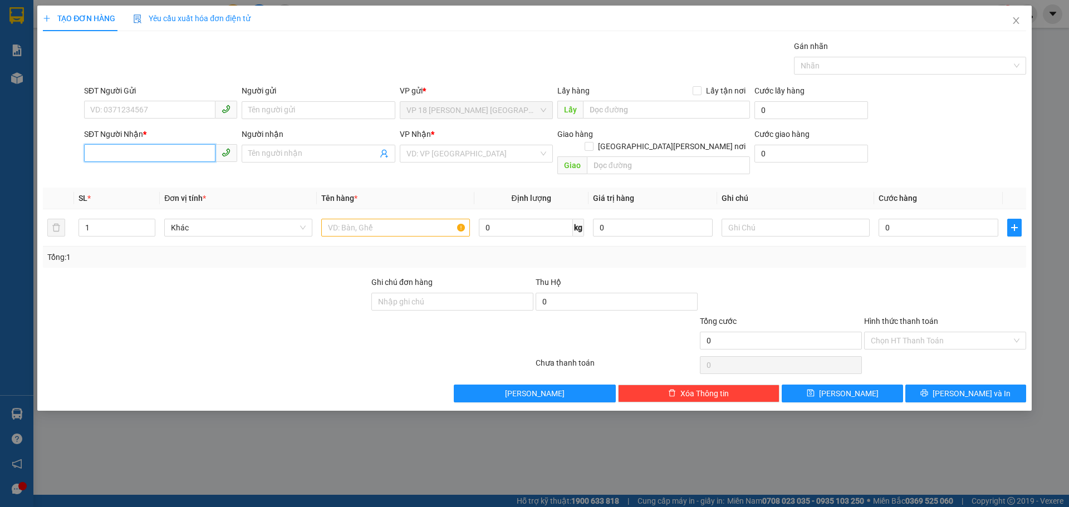
click at [177, 156] on input "SĐT Người Nhận *" at bounding box center [149, 153] width 131 height 18
type input "0"
type input "0901687171"
click at [192, 179] on div "0901687171 - NHẬT MỸ 2" at bounding box center [161, 176] width 140 height 12
type input "NHẬT MỸ 2"
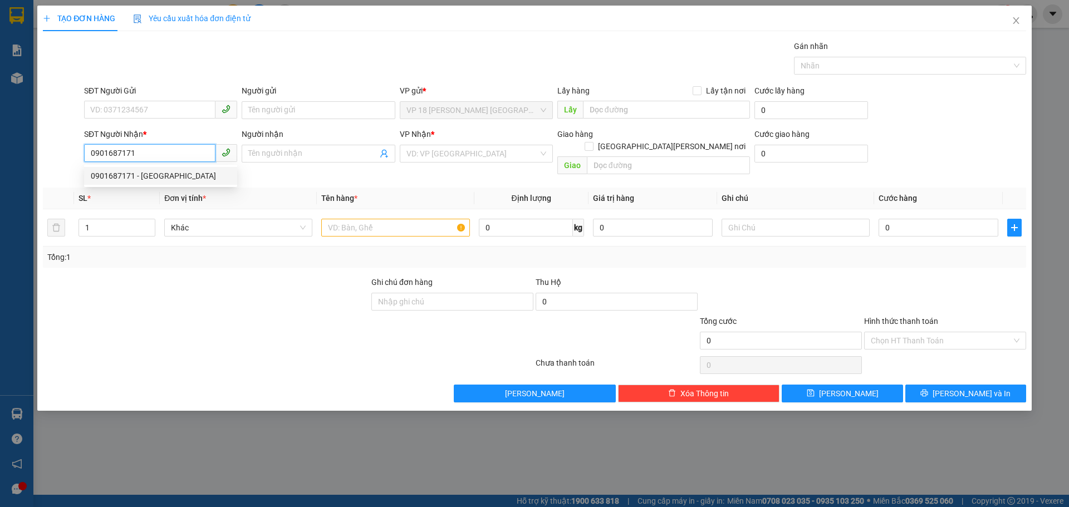
type input "VPVT"
type input "40.000"
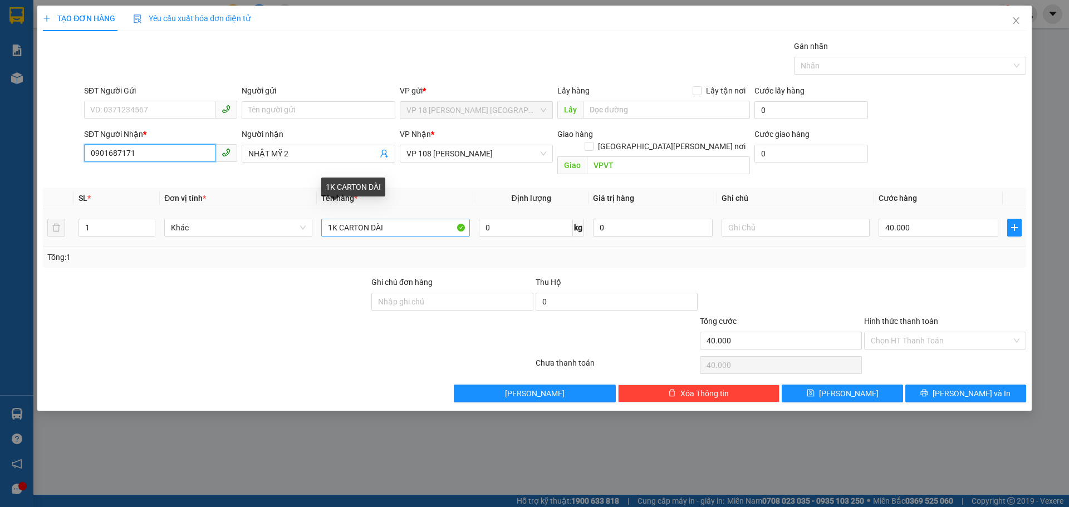
type input "0901687171"
click at [421, 219] on input "1K CARTON DÀI" at bounding box center [395, 228] width 148 height 18
type input "1 CỤC NHỎ"
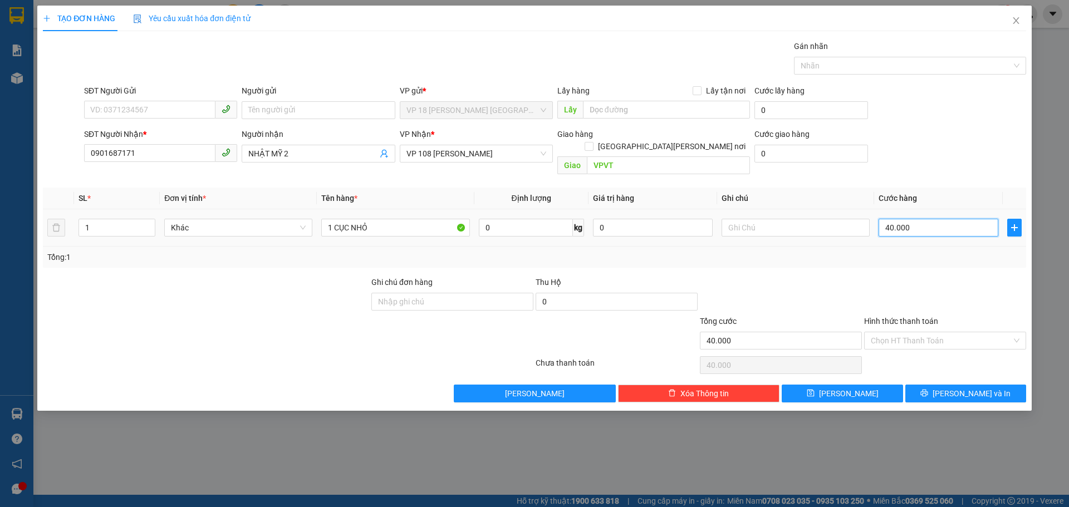
click at [972, 219] on input "40.000" at bounding box center [939, 228] width 120 height 18
type input "2"
type input "20"
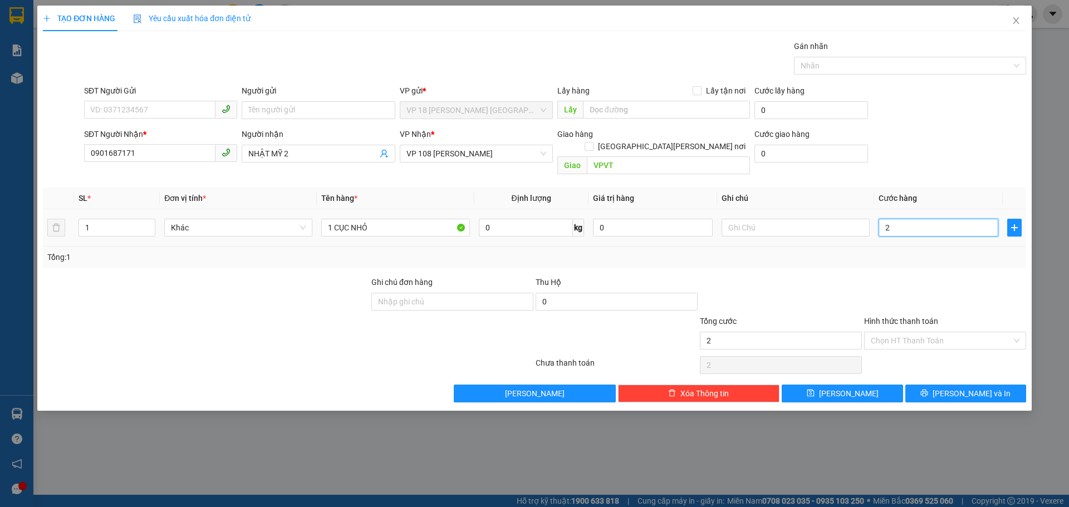
type input "20"
type input "200"
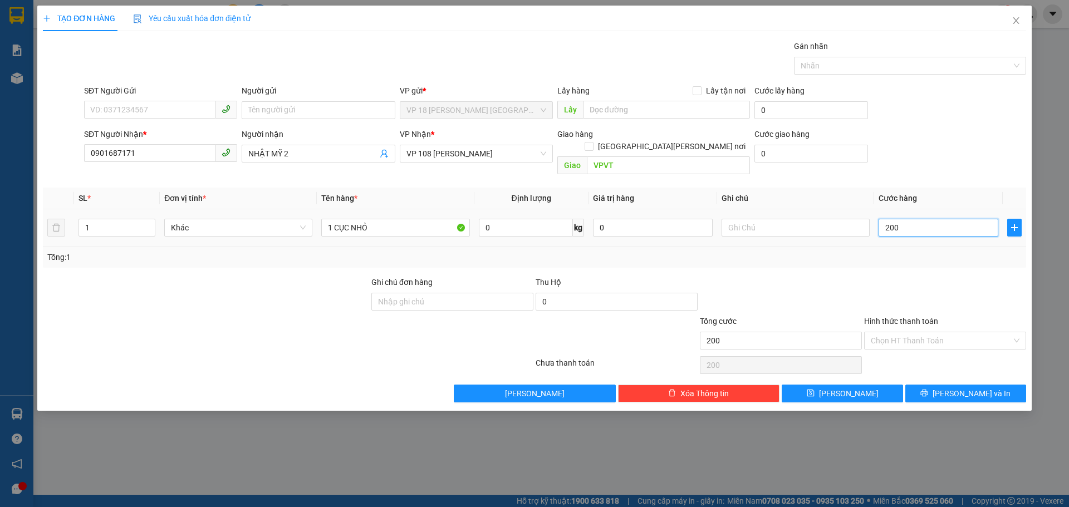
type input "2.000"
type input "20.000"
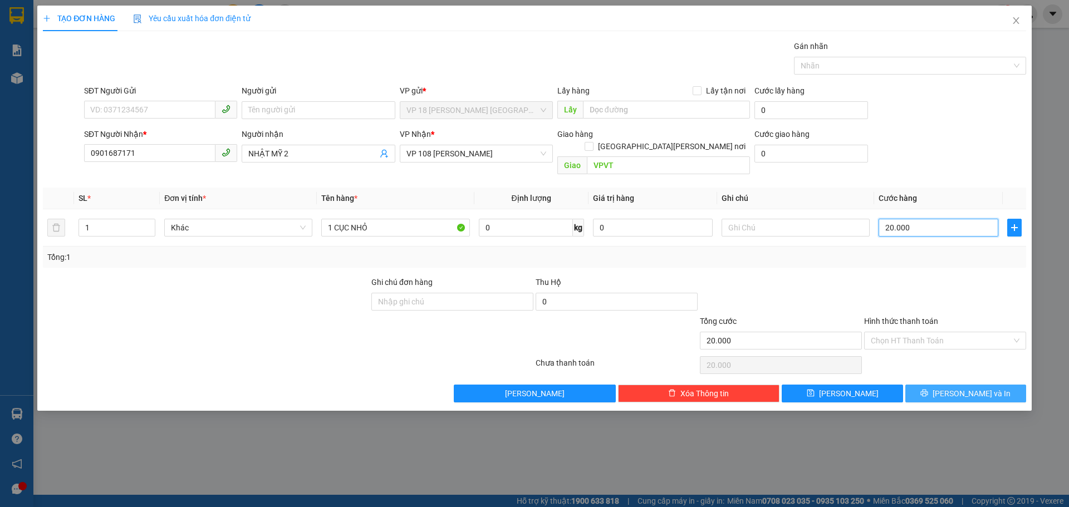
type input "20.000"
click at [941, 385] on button "[PERSON_NAME] và In" at bounding box center [966, 394] width 121 height 18
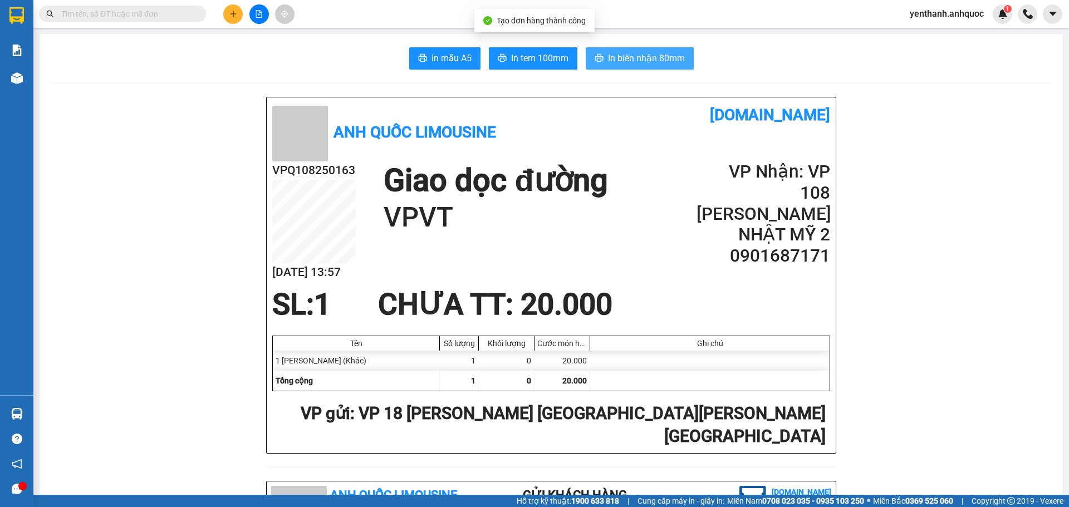
click at [671, 61] on span "In biên nhận 80mm" at bounding box center [646, 58] width 77 height 14
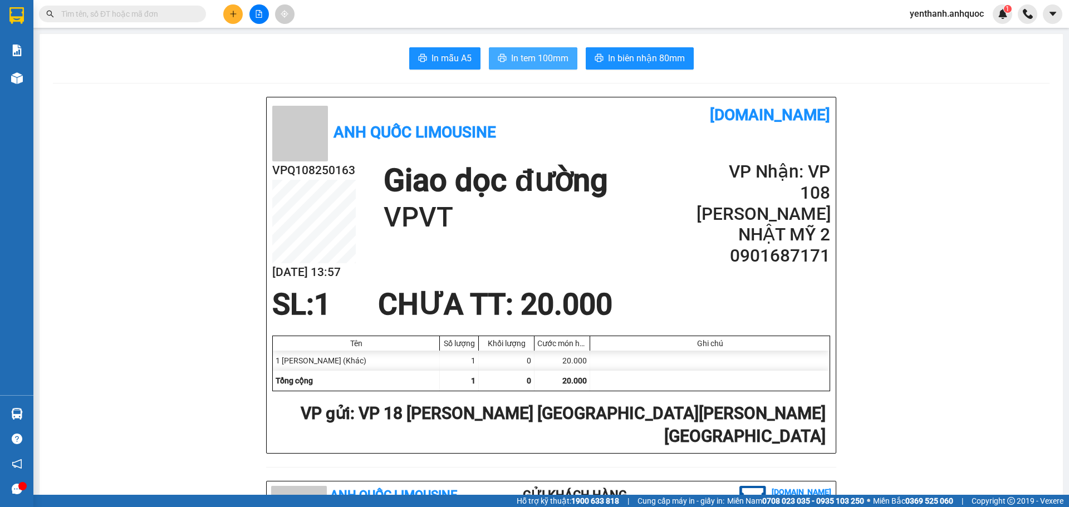
click at [524, 53] on span "In tem 100mm" at bounding box center [539, 58] width 57 height 14
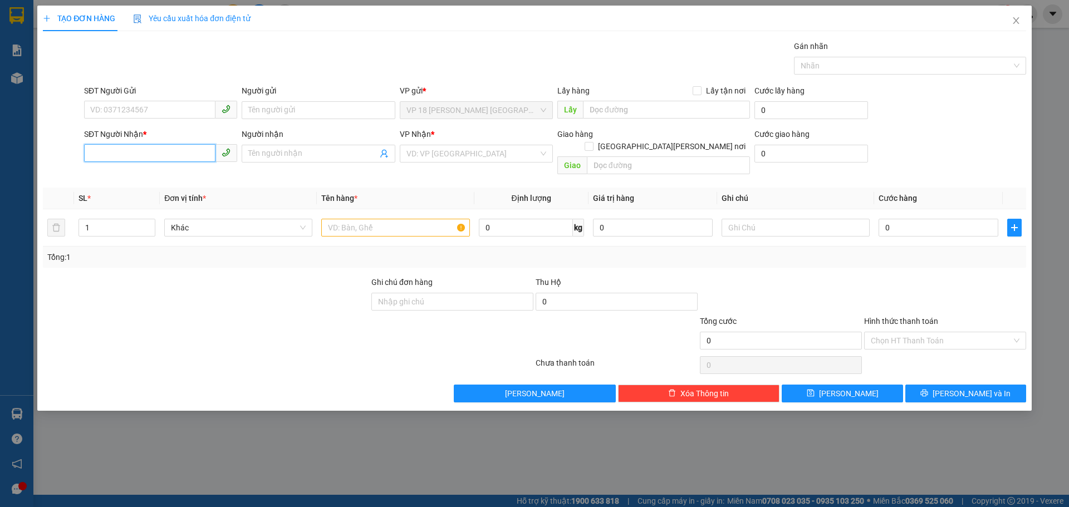
click at [169, 156] on input "SĐT Người Nhận *" at bounding box center [149, 153] width 131 height 18
type input "0901687171"
click at [172, 179] on div "0901687171 - NHẬT MỸ 2" at bounding box center [161, 176] width 140 height 12
type input "NHẬT MỸ 2"
type input "VPVT"
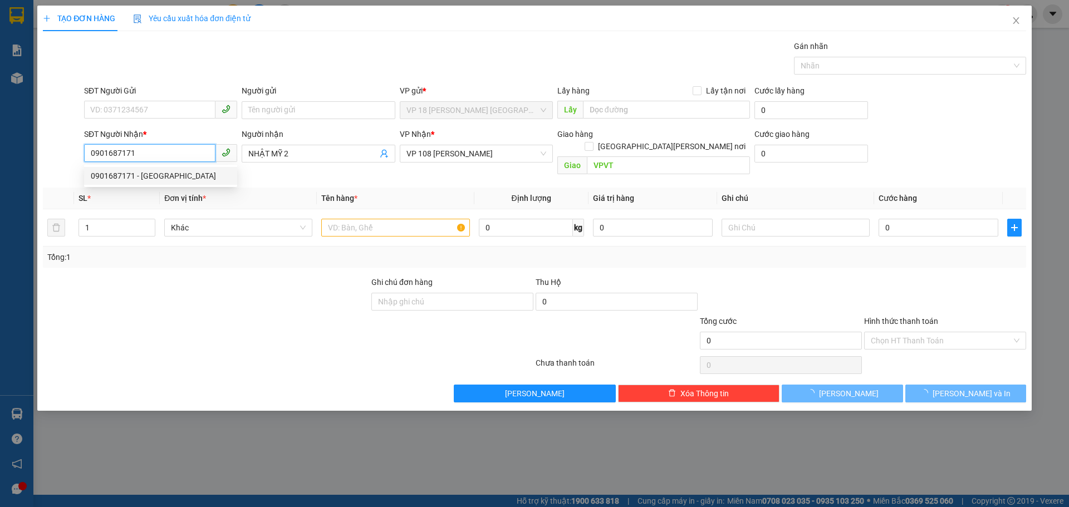
type input "20.000"
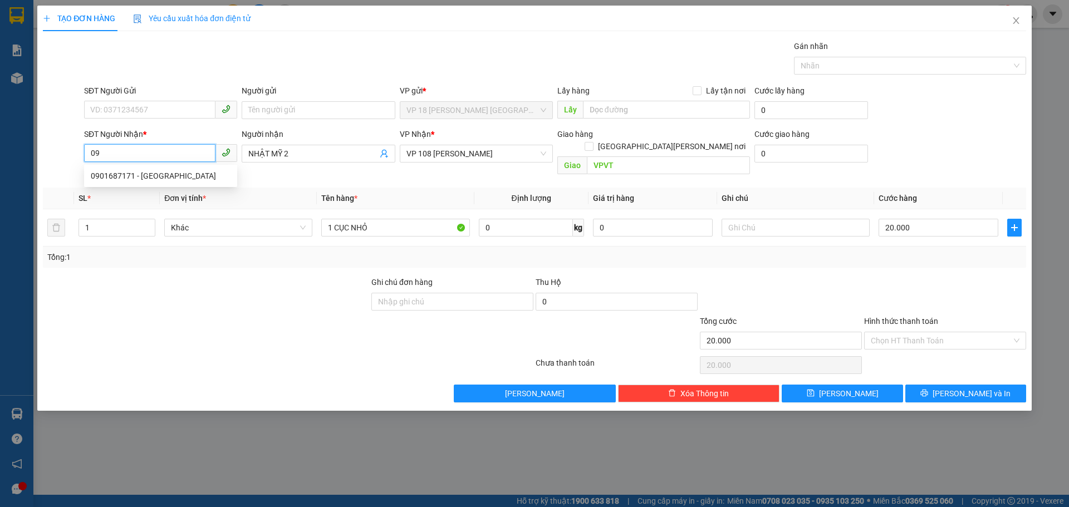
type input "0"
click at [1017, 18] on icon "close" at bounding box center [1016, 20] width 9 height 9
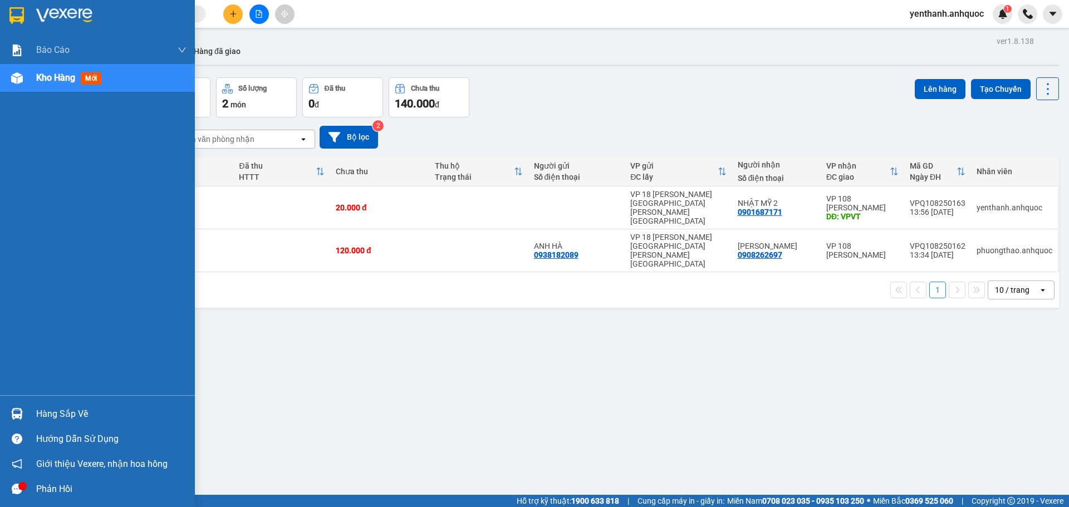
click at [44, 76] on span "Kho hàng" at bounding box center [55, 77] width 39 height 11
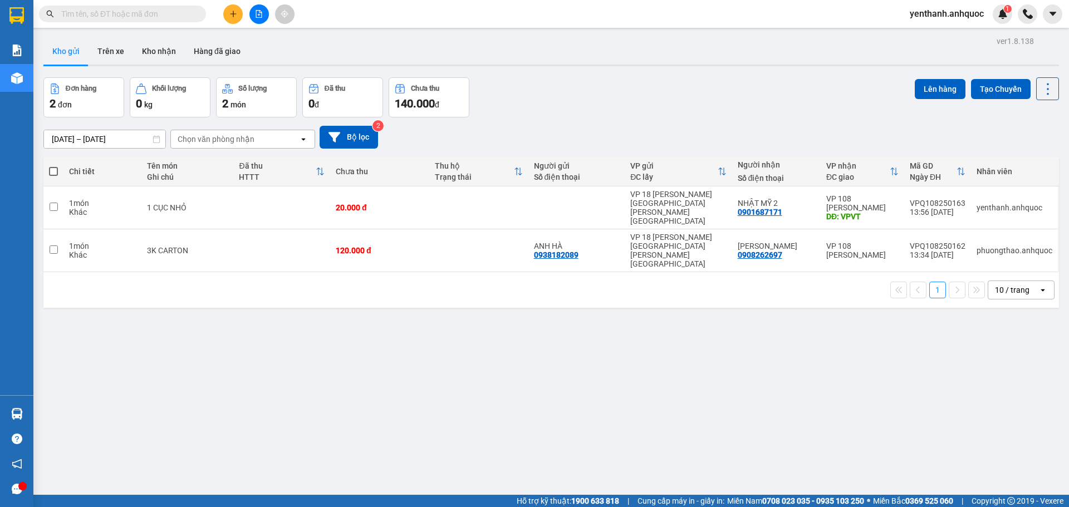
click at [142, 18] on input "text" at bounding box center [126, 14] width 131 height 12
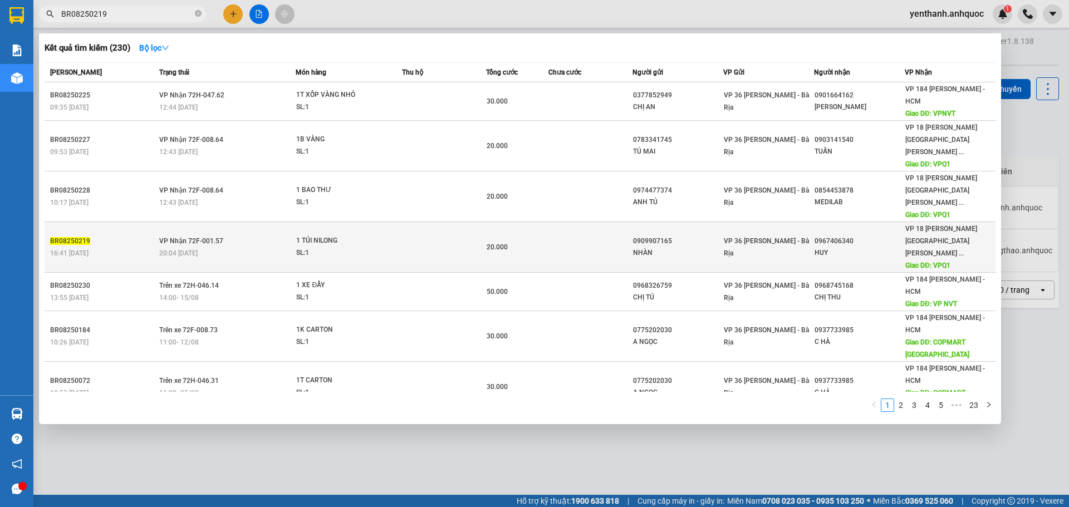
type input "BR08250219"
click at [554, 222] on td at bounding box center [591, 247] width 84 height 51
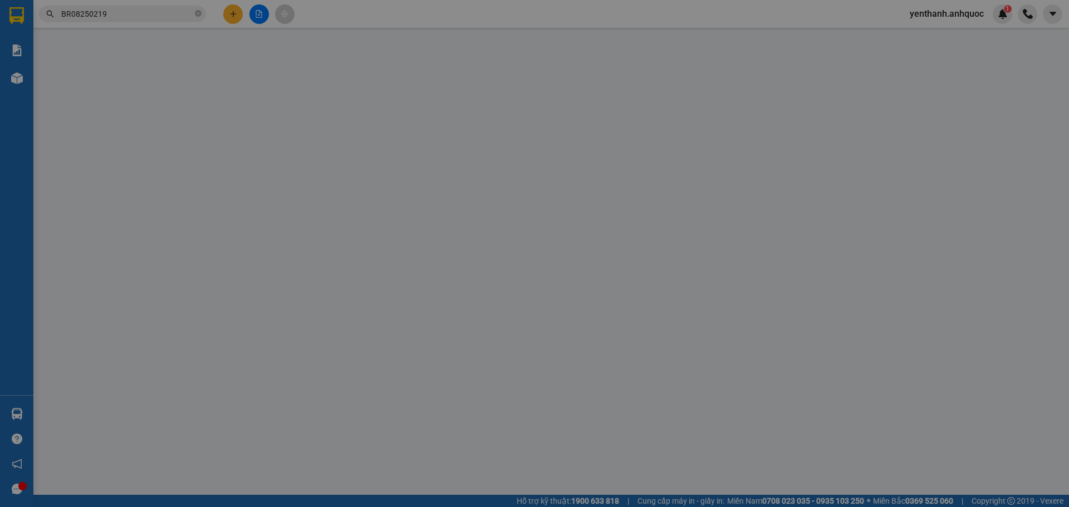
type input "0909907165"
type input "NHÀN"
type input "0967406340"
type input "HUY"
type input "VPQ1"
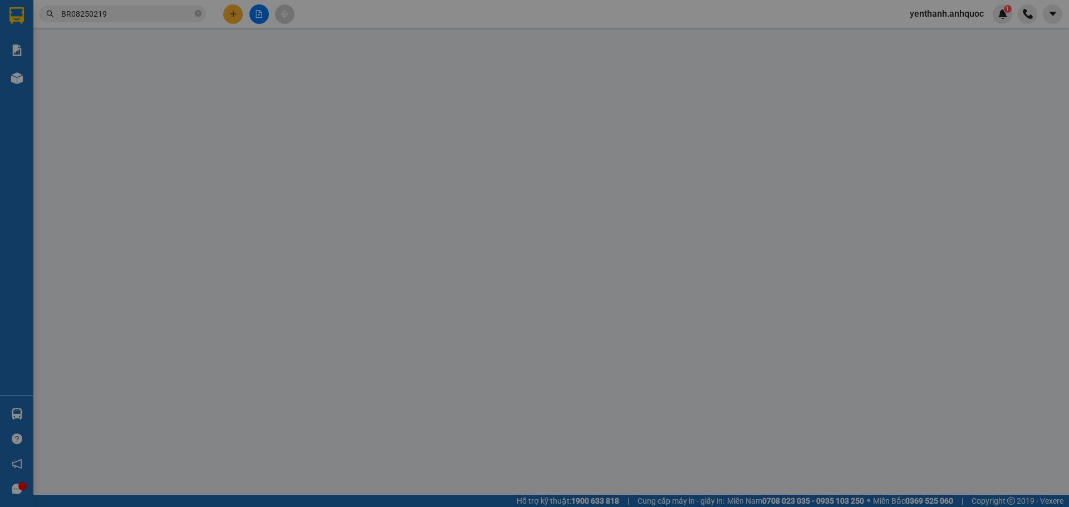
type input "20.000"
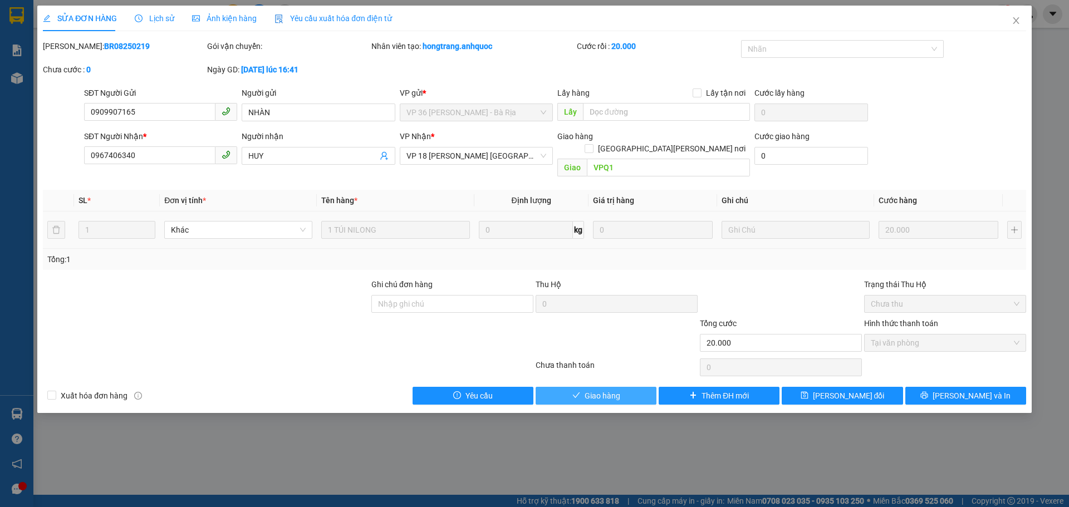
click at [592, 390] on span "Giao hàng" at bounding box center [603, 396] width 36 height 12
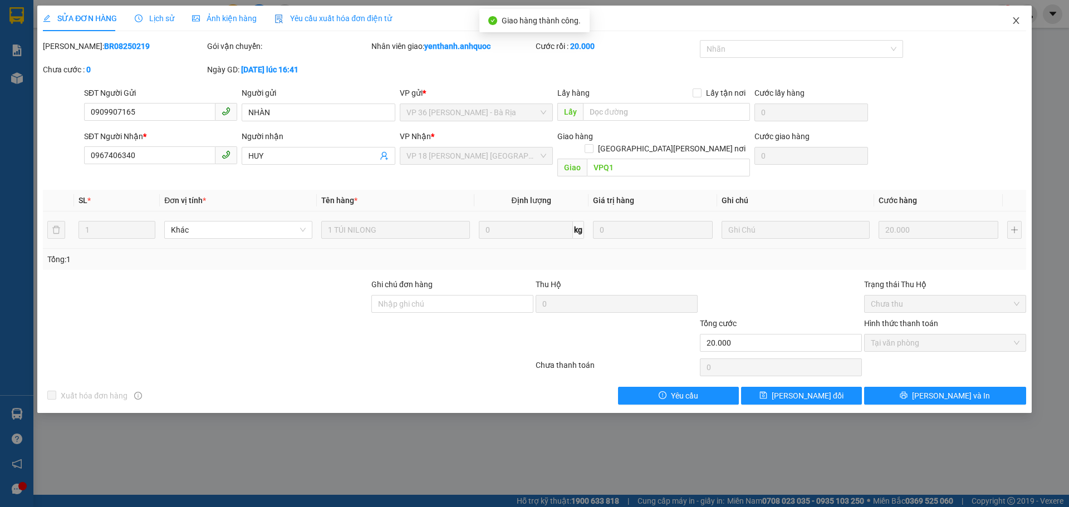
click at [1016, 18] on icon "close" at bounding box center [1016, 20] width 9 height 9
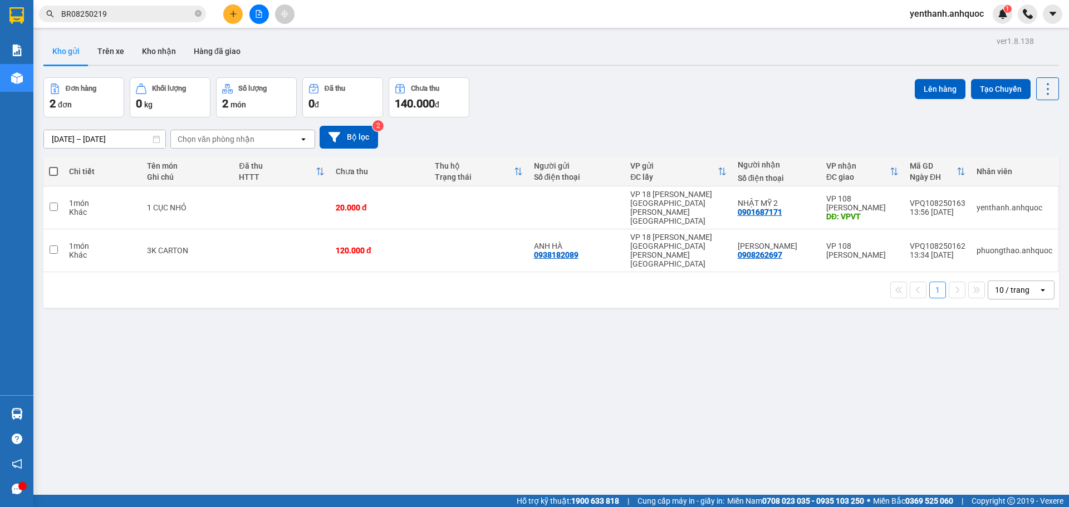
click at [50, 173] on span at bounding box center [53, 171] width 9 height 9
click at [53, 166] on input "checkbox" at bounding box center [53, 166] width 0 height 0
checkbox input "true"
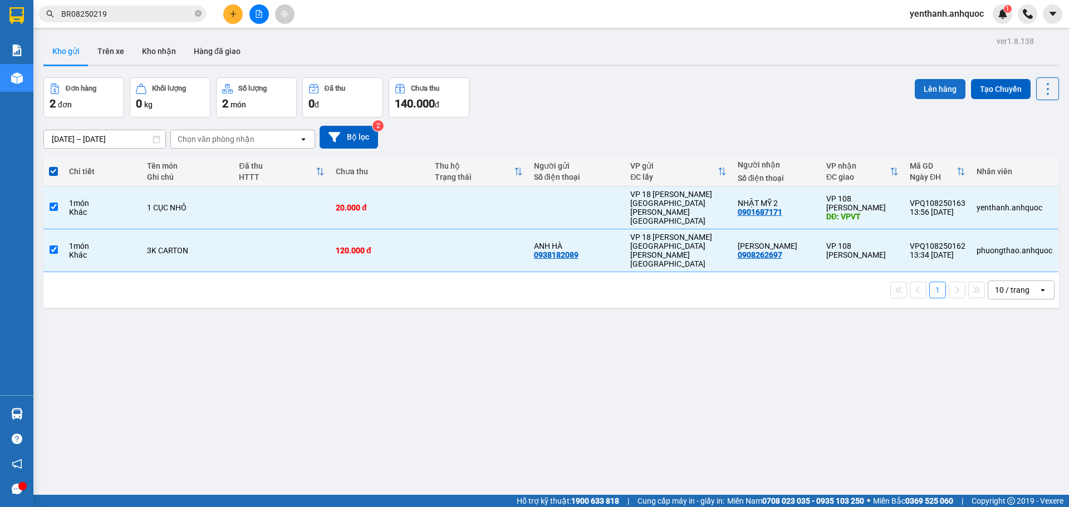
click at [931, 92] on button "Lên hàng" at bounding box center [940, 89] width 51 height 20
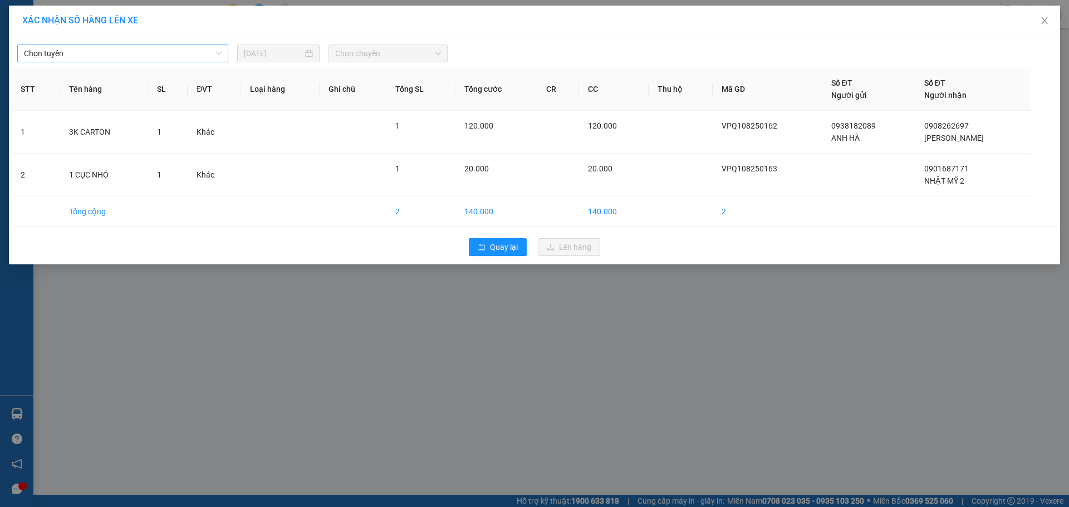
click at [91, 55] on span "Chọn tuyến" at bounding box center [123, 53] width 198 height 17
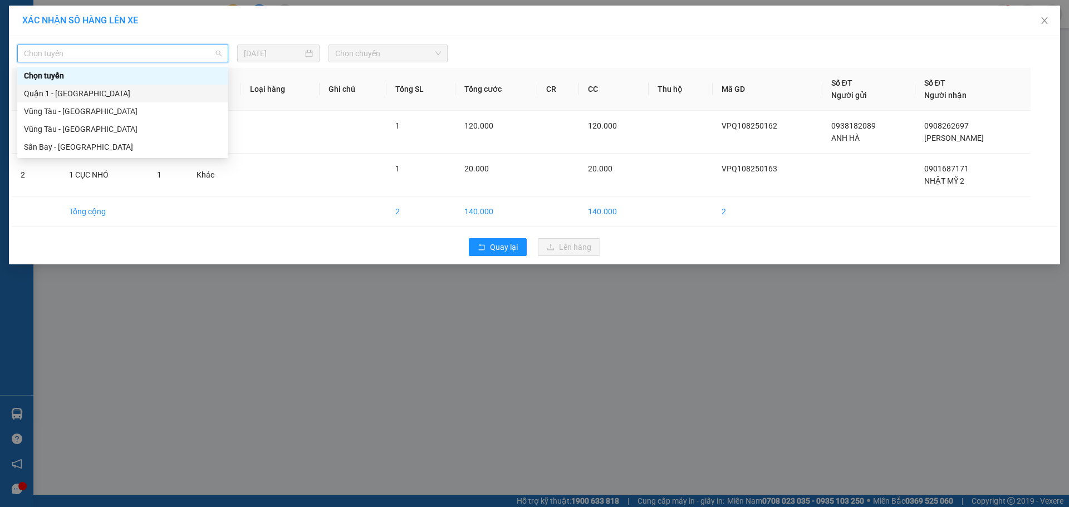
click at [119, 90] on div "Quận 1 - [GEOGRAPHIC_DATA]" at bounding box center [123, 93] width 198 height 12
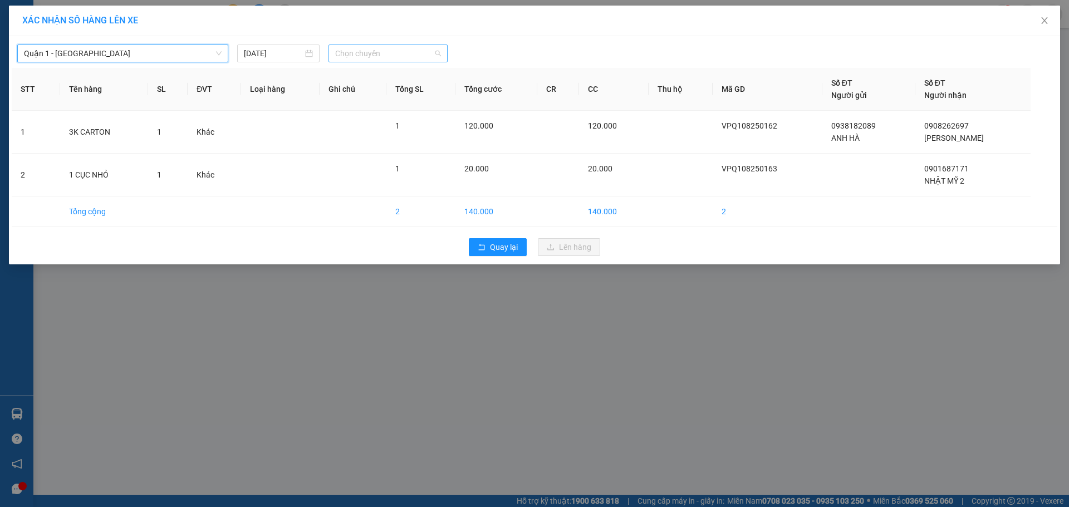
click at [408, 55] on span "Chọn chuyến" at bounding box center [388, 53] width 106 height 17
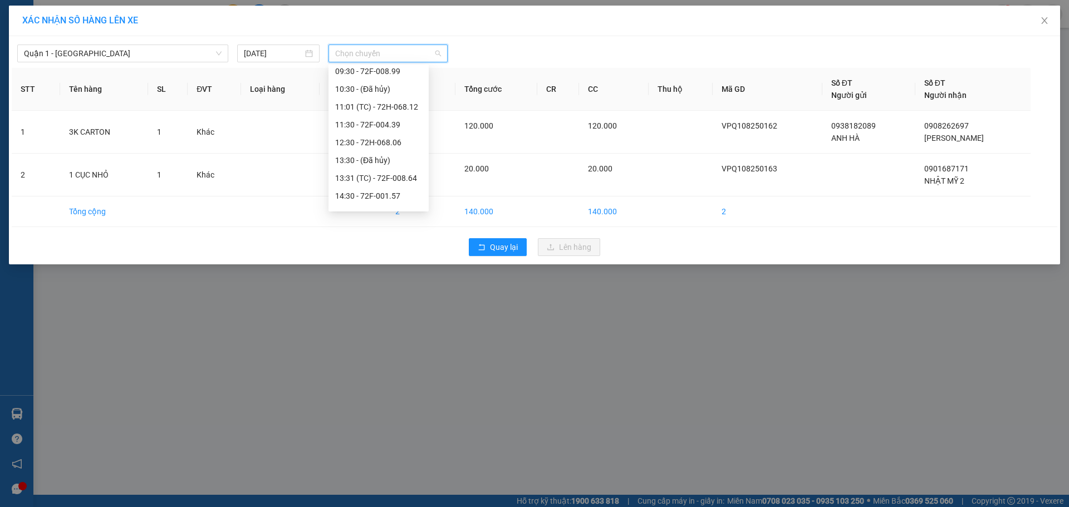
scroll to position [167, 0]
click at [379, 143] on div "14:30 - 72F-001.57" at bounding box center [378, 140] width 87 height 12
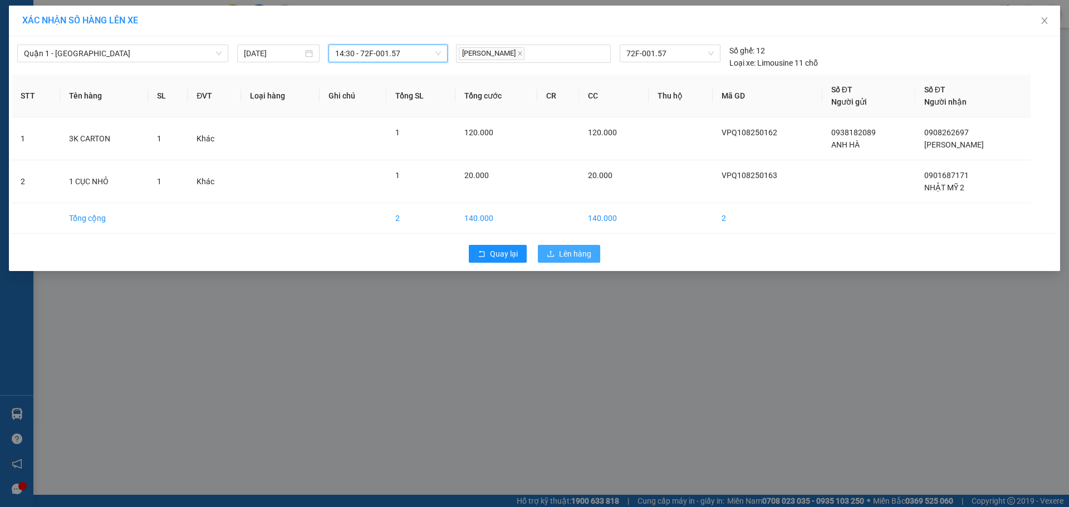
click at [575, 255] on span "Lên hàng" at bounding box center [575, 254] width 32 height 12
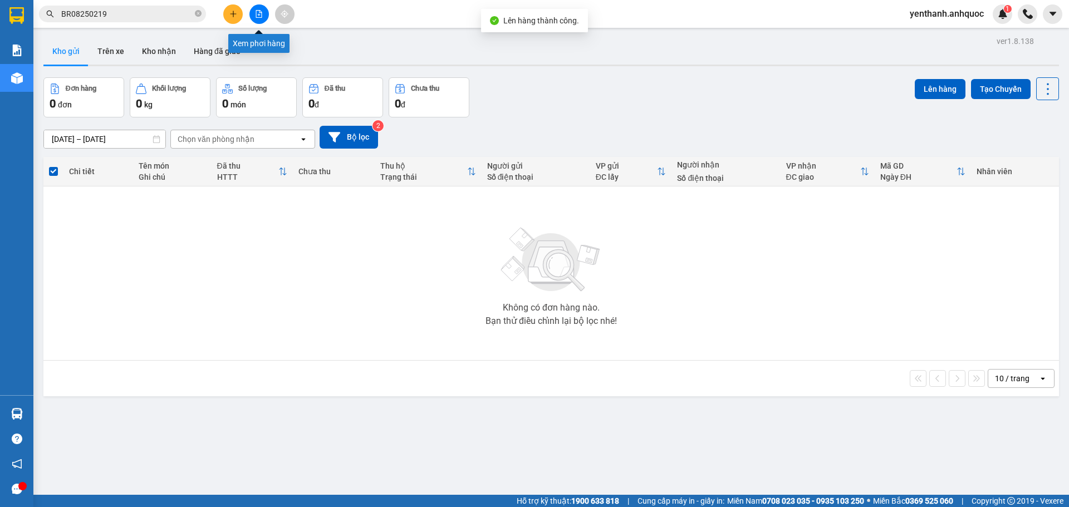
click at [255, 15] on button at bounding box center [259, 13] width 19 height 19
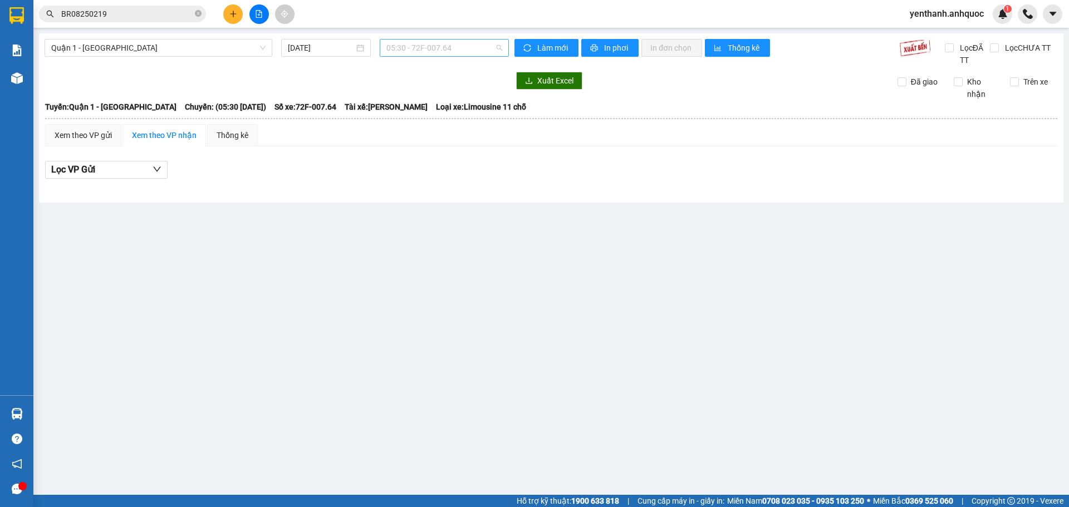
click at [455, 48] on span "05:30 - 72F-007.64" at bounding box center [445, 48] width 116 height 17
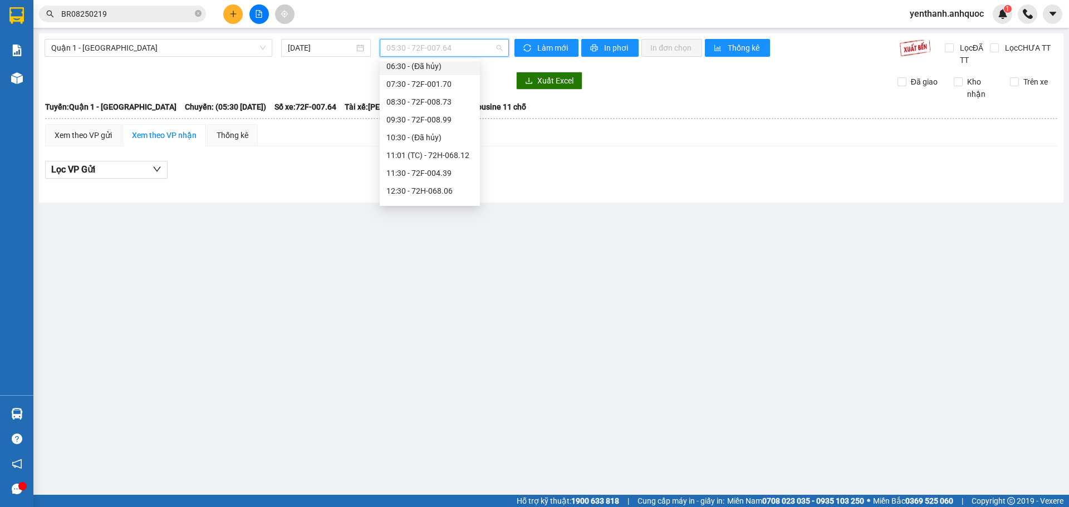
scroll to position [111, 0]
click at [428, 191] on div "14:30 - 72F-001.57" at bounding box center [430, 190] width 87 height 12
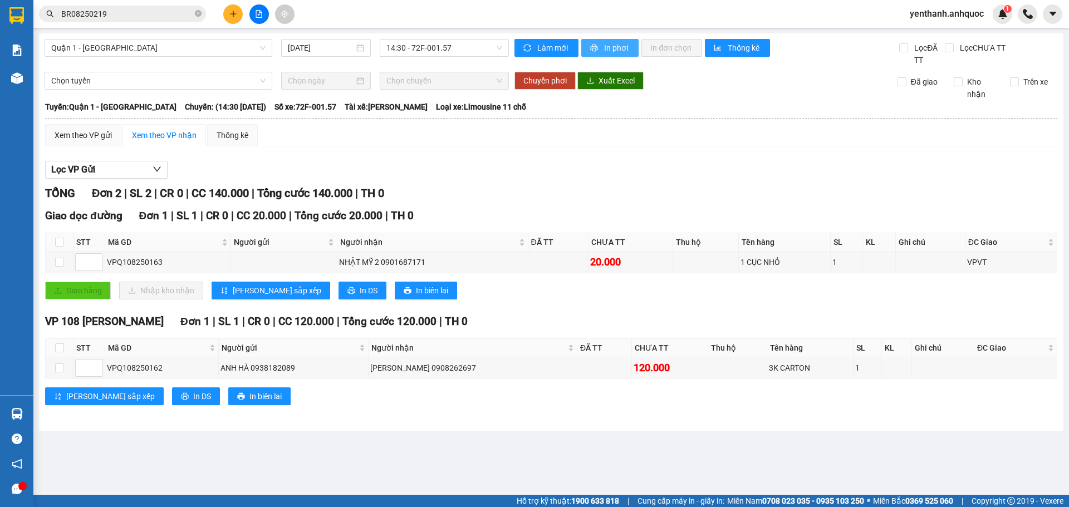
click at [606, 44] on span "In phơi" at bounding box center [617, 48] width 26 height 12
click at [617, 43] on span "In phơi" at bounding box center [617, 48] width 26 height 12
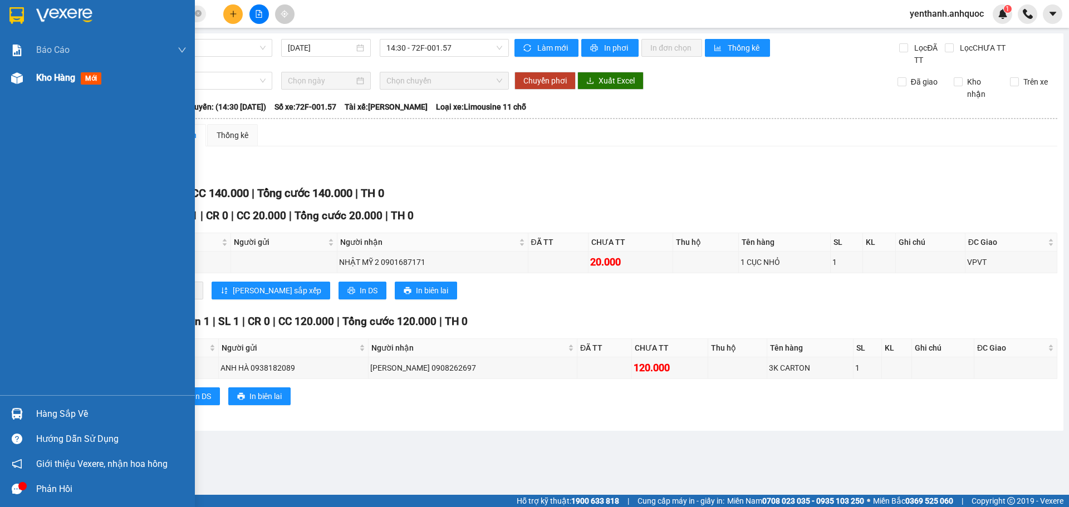
click at [66, 74] on span "Kho hàng" at bounding box center [55, 77] width 39 height 11
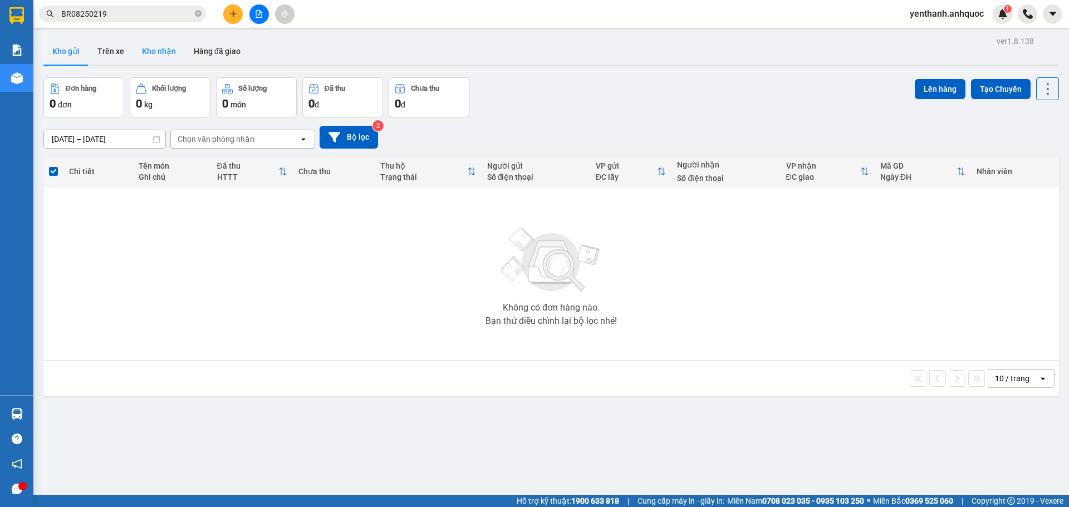
click at [163, 50] on button "Kho nhận" at bounding box center [159, 51] width 52 height 27
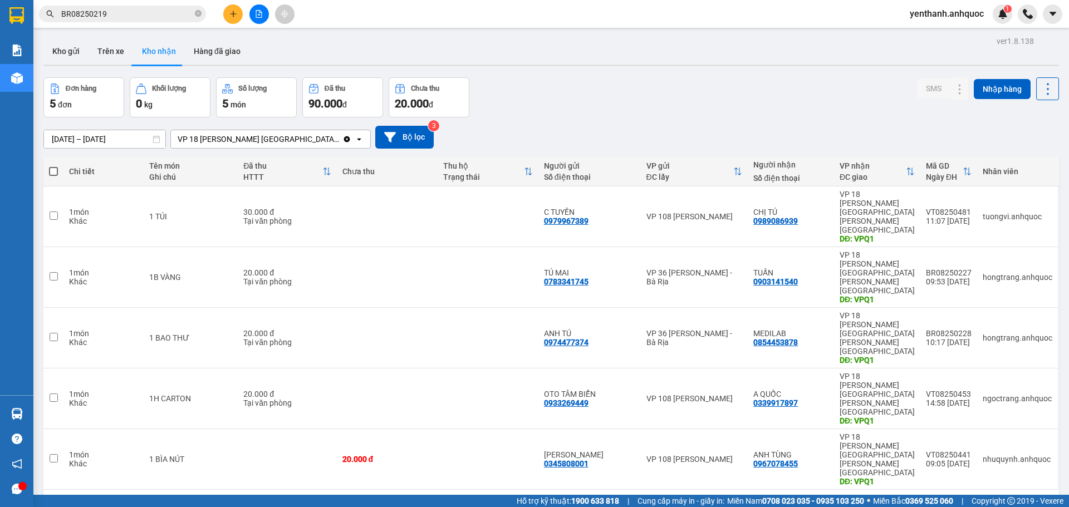
click at [92, 140] on input "[DATE] – [DATE]" at bounding box center [104, 139] width 121 height 18
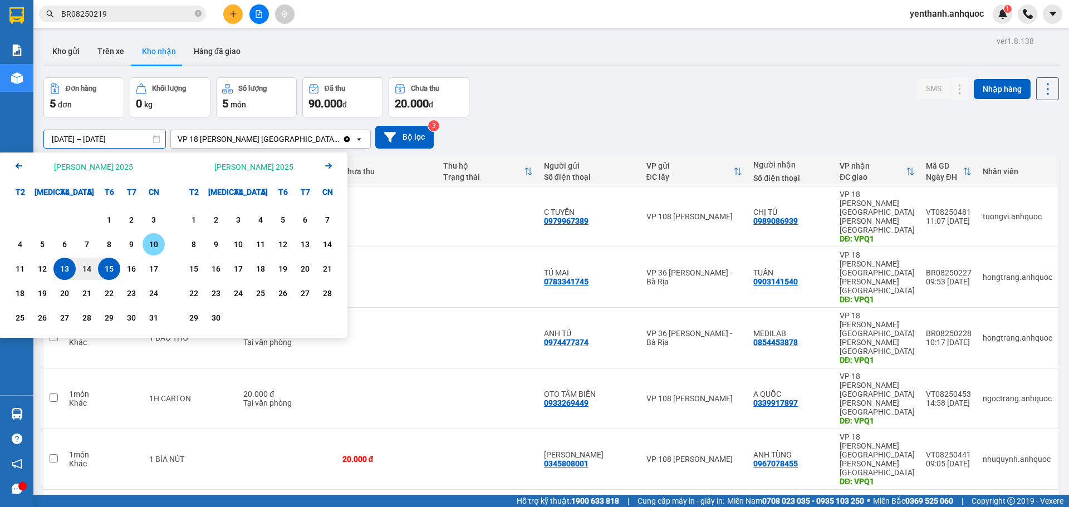
click at [146, 248] on div "10" at bounding box center [154, 244] width 16 height 13
click at [109, 267] on div "15" at bounding box center [109, 268] width 16 height 13
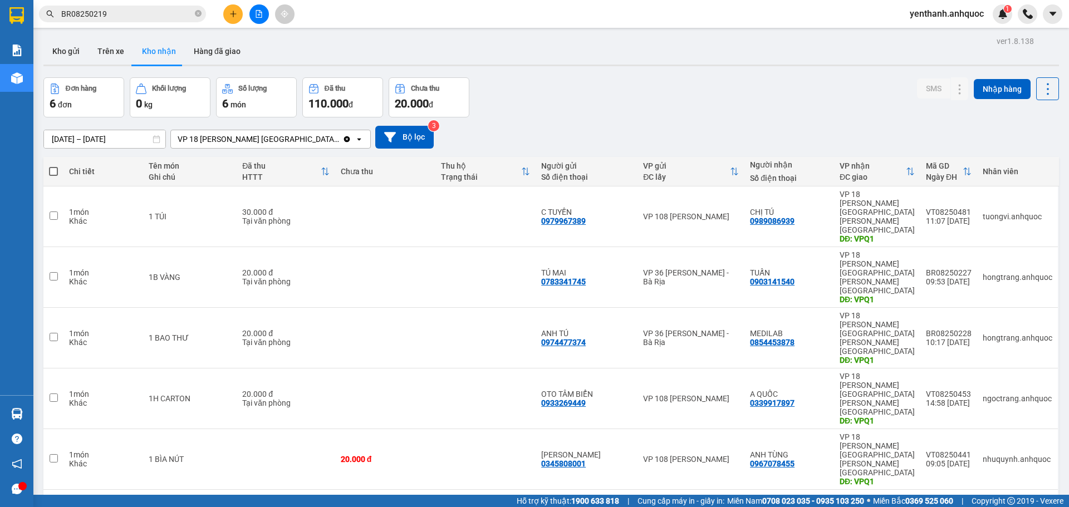
click at [118, 143] on input "10/08/2025 – 15/08/2025" at bounding box center [104, 139] width 121 height 18
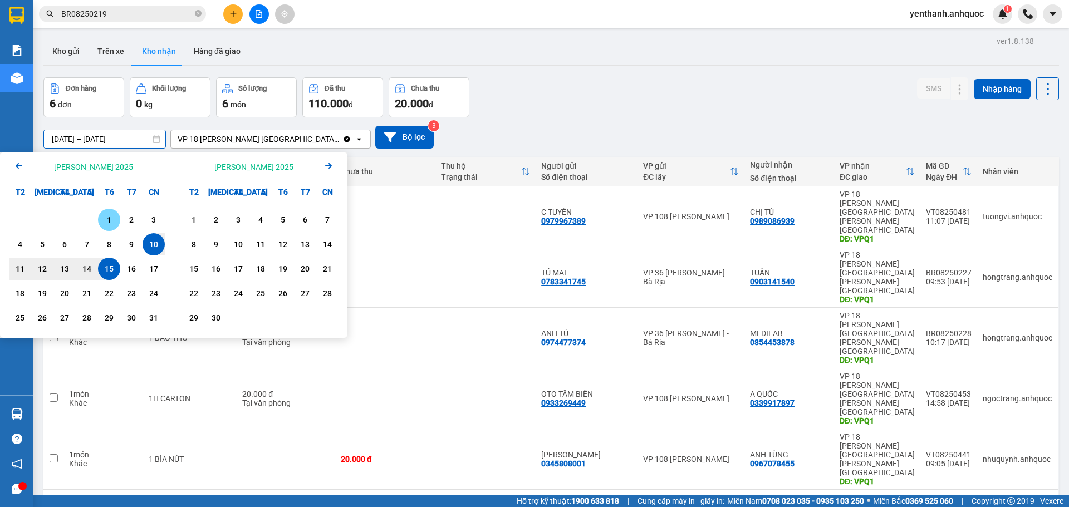
click at [114, 221] on div "1" at bounding box center [109, 219] width 16 height 13
click at [108, 272] on div "15" at bounding box center [109, 268] width 16 height 13
type input "01/08/2025 – 15/08/2025"
